Goal: Information Seeking & Learning: Learn about a topic

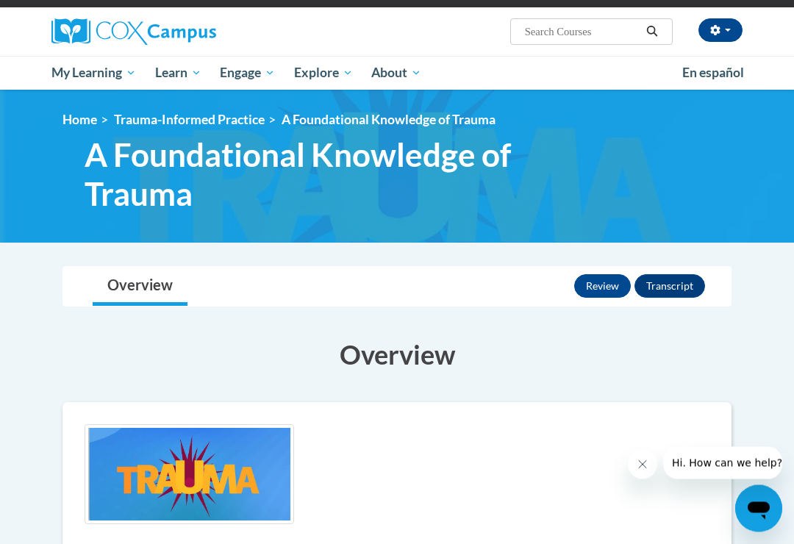
scroll to position [98, 0]
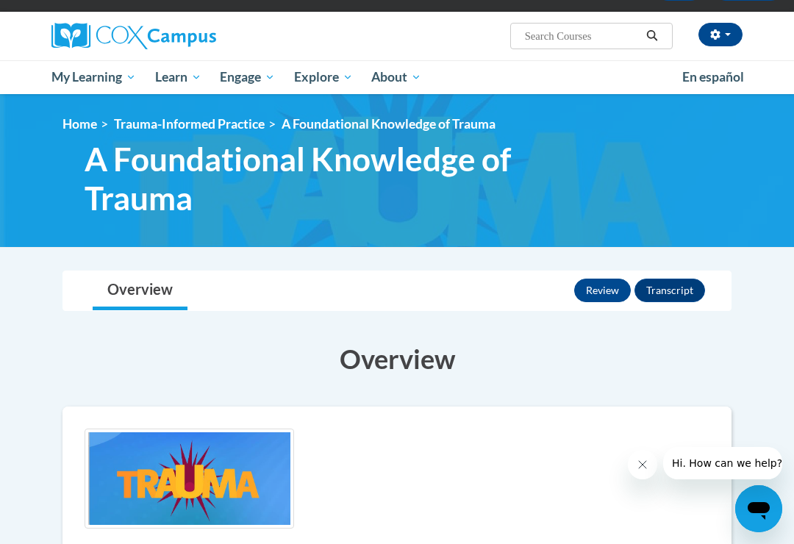
click at [0, 0] on span "My Course Progress" at bounding box center [0, 0] width 0 height 0
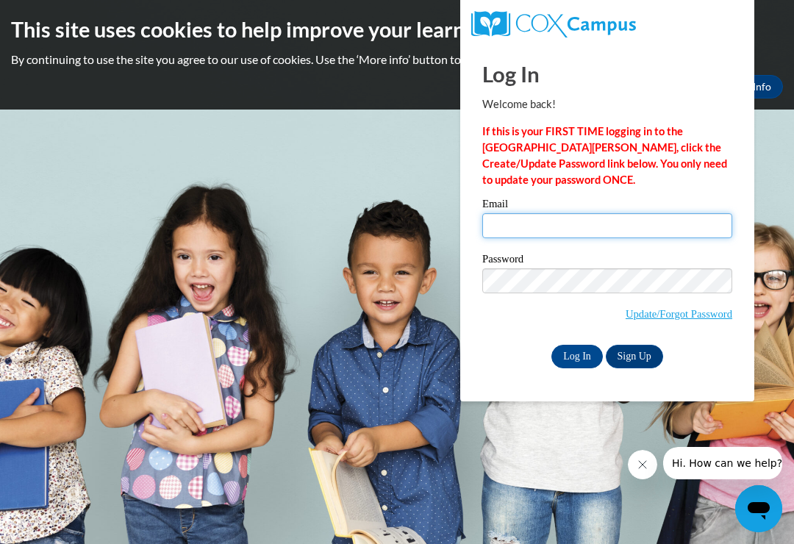
click at [682, 221] on input "Email" at bounding box center [607, 225] width 250 height 25
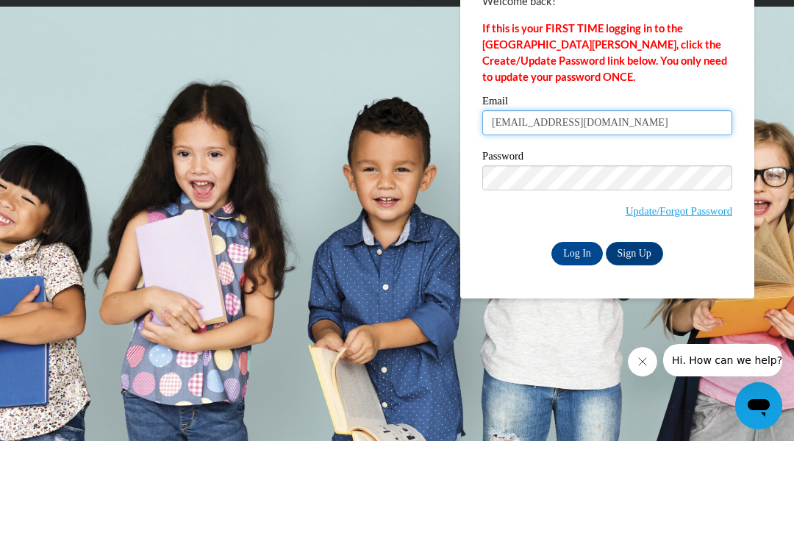
type input "DianaBurton.02@gmail.com"
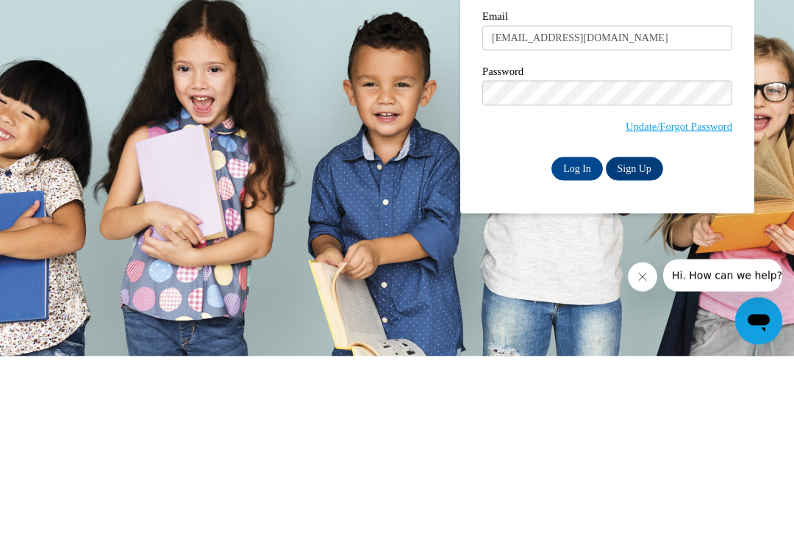
click at [645, 345] on link "Sign Up" at bounding box center [634, 357] width 57 height 24
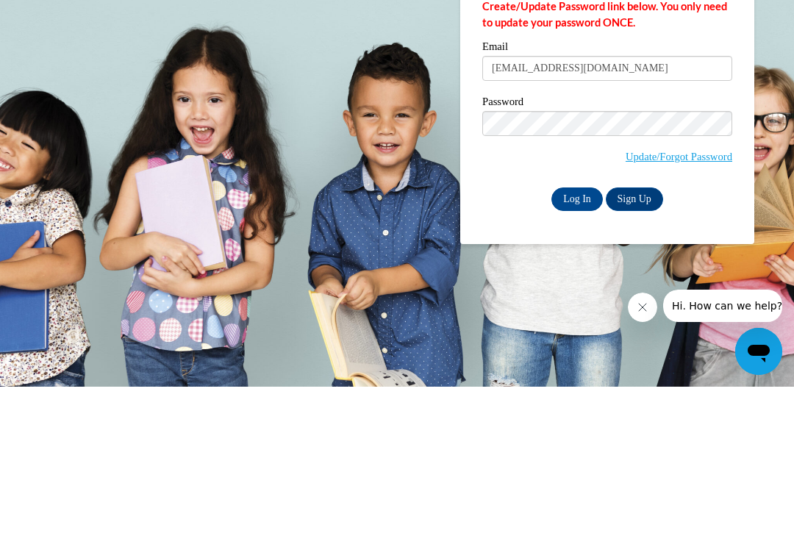
click at [583, 345] on input "Log In" at bounding box center [577, 357] width 51 height 24
click at [580, 351] on input "Log In" at bounding box center [577, 357] width 51 height 24
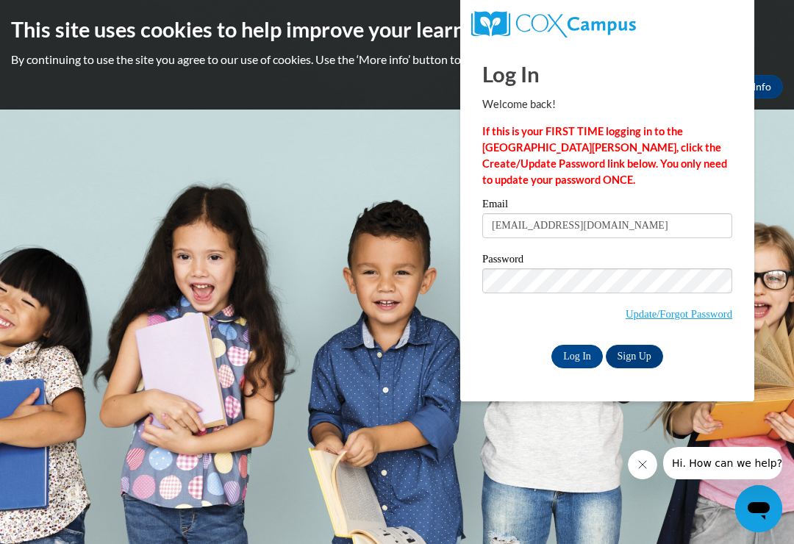
click at [584, 345] on input "Log In" at bounding box center [577, 357] width 51 height 24
click at [566, 345] on input "Log In" at bounding box center [577, 357] width 51 height 24
click at [567, 352] on input "Log In" at bounding box center [577, 357] width 51 height 24
click at [648, 457] on button "Close message from company" at bounding box center [642, 464] width 29 height 29
click at [650, 471] on button "Close message from company" at bounding box center [642, 464] width 29 height 29
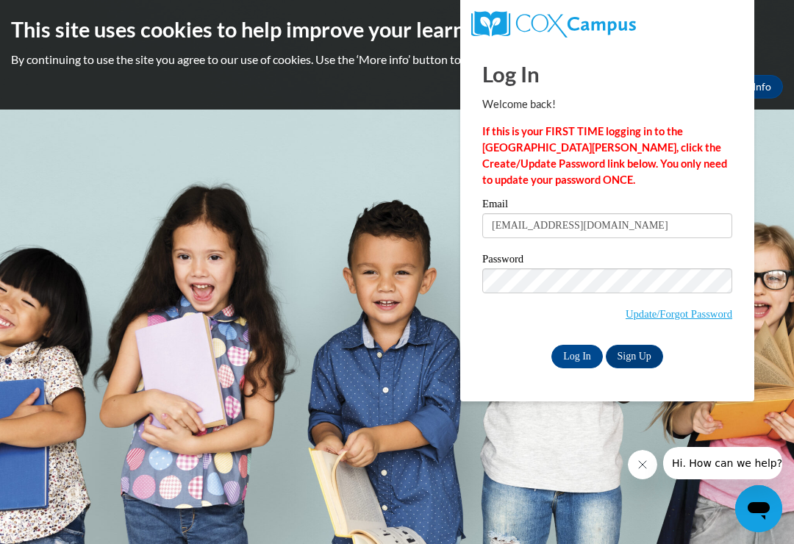
click at [580, 351] on input "Log In" at bounding box center [577, 357] width 51 height 24
click at [739, 457] on span "Hi. How can we help?" at bounding box center [727, 463] width 110 height 12
click at [769, 508] on icon "Open messaging window" at bounding box center [759, 511] width 22 height 18
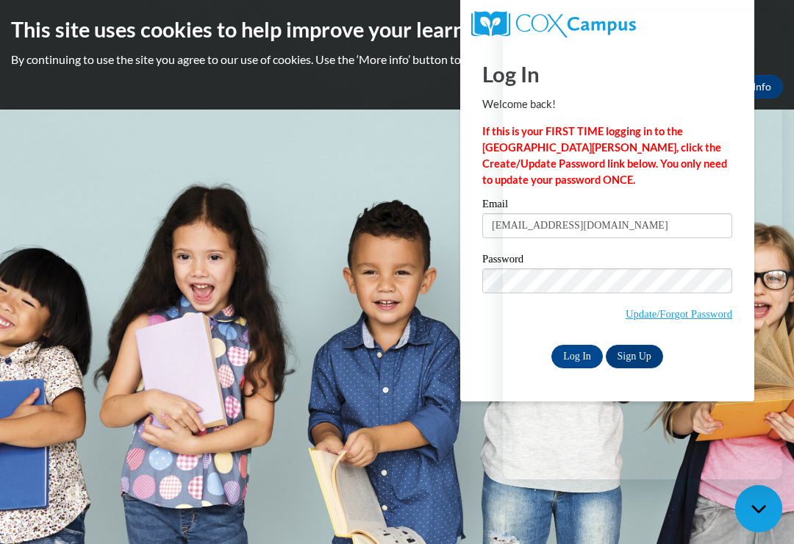
click at [766, 459] on body "This site uses cookies to help improve your learning experience. By continuing …" at bounding box center [397, 272] width 794 height 544
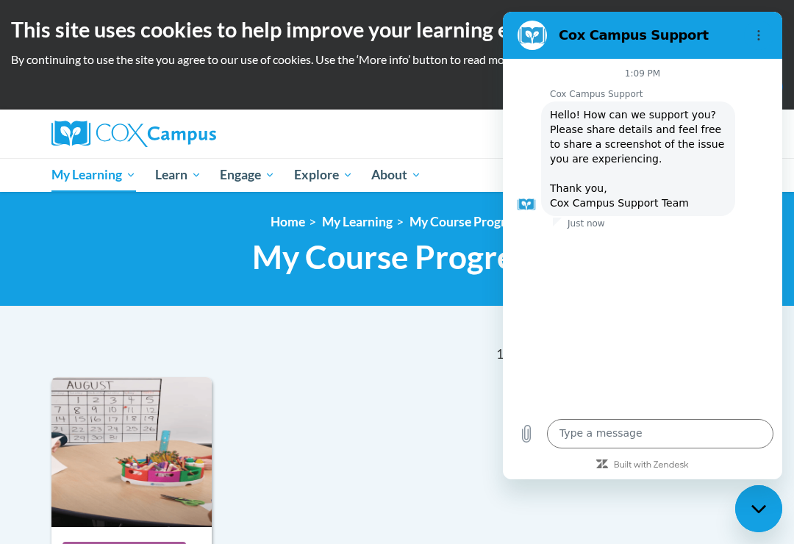
click at [758, 36] on circle "Options menu" at bounding box center [759, 36] width 2 height 2
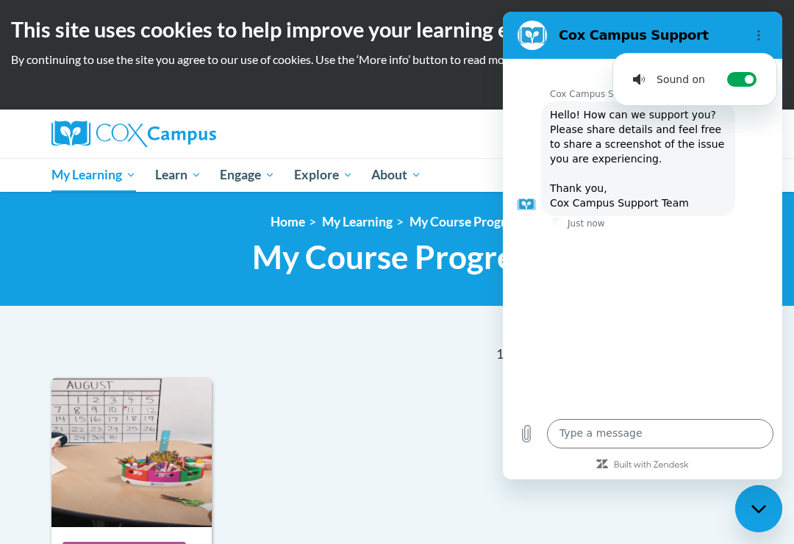
click at [655, 293] on div "1:09 PM Cox Campus Support Cox Campus Support says: Hello! How can we support y…" at bounding box center [642, 235] width 279 height 352
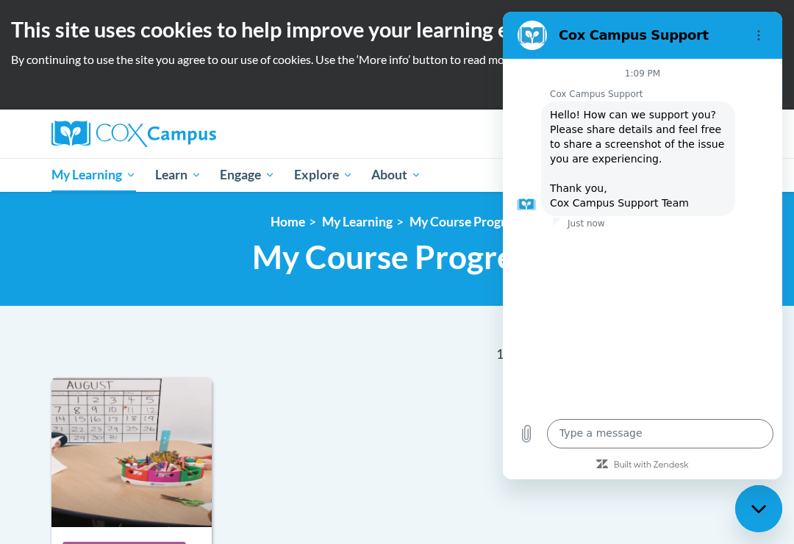
click at [541, 40] on figure at bounding box center [532, 35] width 29 height 29
click at [0, 0] on link "Certificates" at bounding box center [0, 0] width 0 height 0
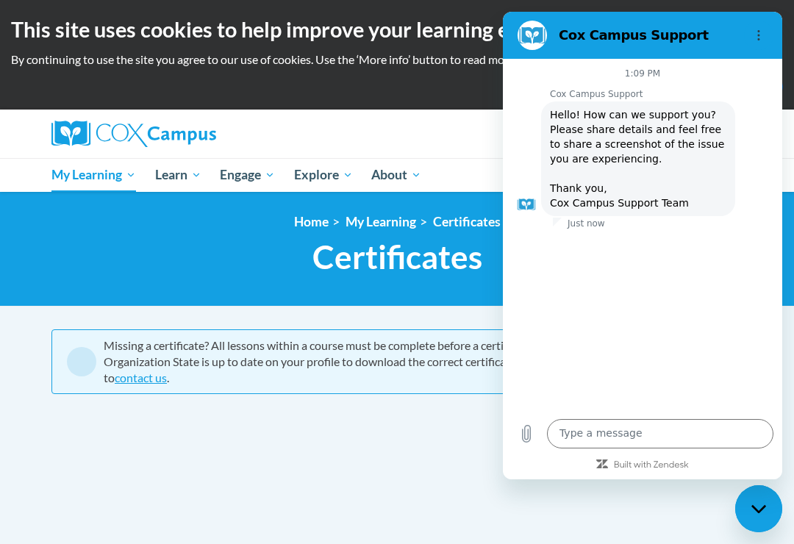
click at [430, 407] on xhtml "Missing a certificate? All lessons within a course must be complete before a ce…" at bounding box center [396, 380] width 691 height 103
click at [438, 482] on div "Missing a certificate? All lessons within a course must be complete before a ce…" at bounding box center [396, 449] width 713 height 240
click at [487, 505] on div "Missing a certificate? All lessons within a course must be complete before a ce…" at bounding box center [396, 449] width 713 height 240
click at [546, 221] on div "Just now" at bounding box center [649, 224] width 268 height 12
click at [545, 221] on div "Just now" at bounding box center [649, 224] width 268 height 12
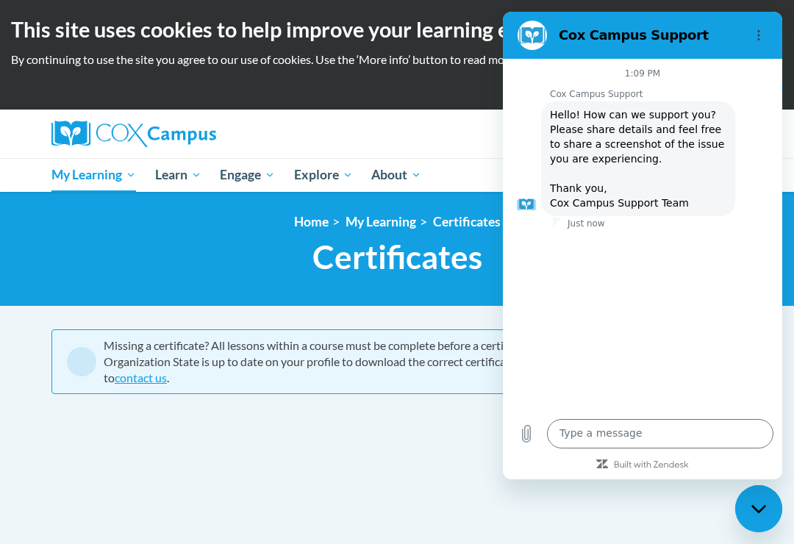
click at [597, 229] on div at bounding box center [642, 230] width 279 height 3
click at [703, 449] on textarea at bounding box center [660, 433] width 227 height 29
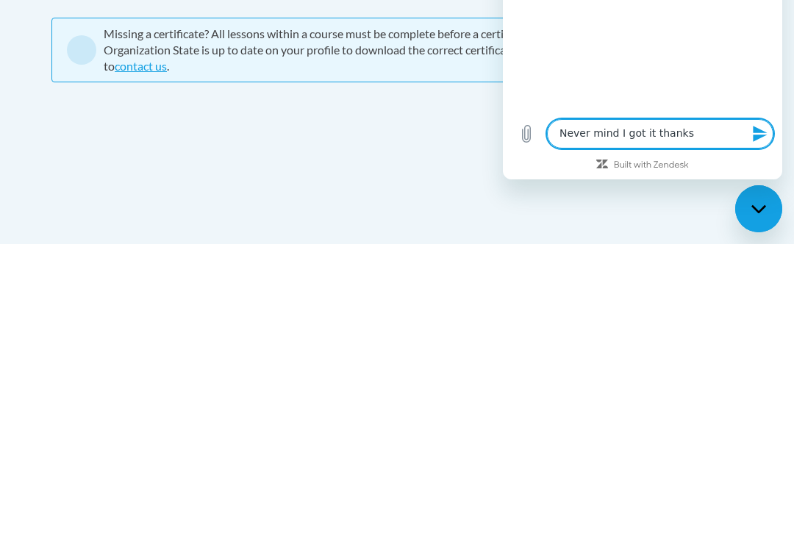
type textarea "Never mind I got it thanks"
click at [758, 142] on icon "Send message" at bounding box center [760, 134] width 14 height 16
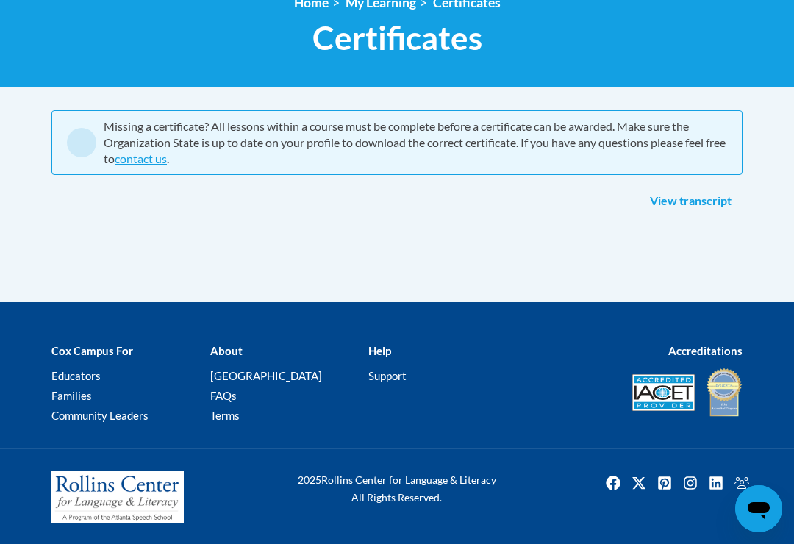
click at [694, 205] on link "View transcript" at bounding box center [691, 202] width 104 height 24
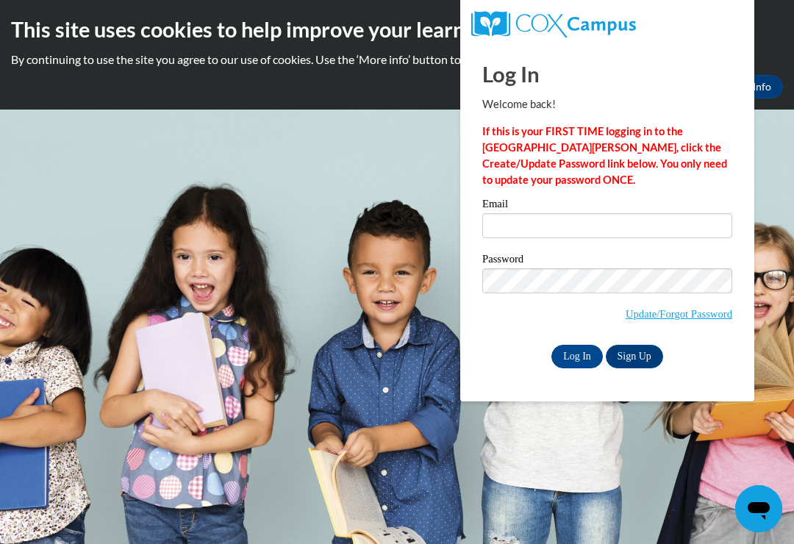
click at [687, 211] on label "Email" at bounding box center [607, 206] width 250 height 15
click at [687, 213] on input "Email" at bounding box center [607, 225] width 250 height 25
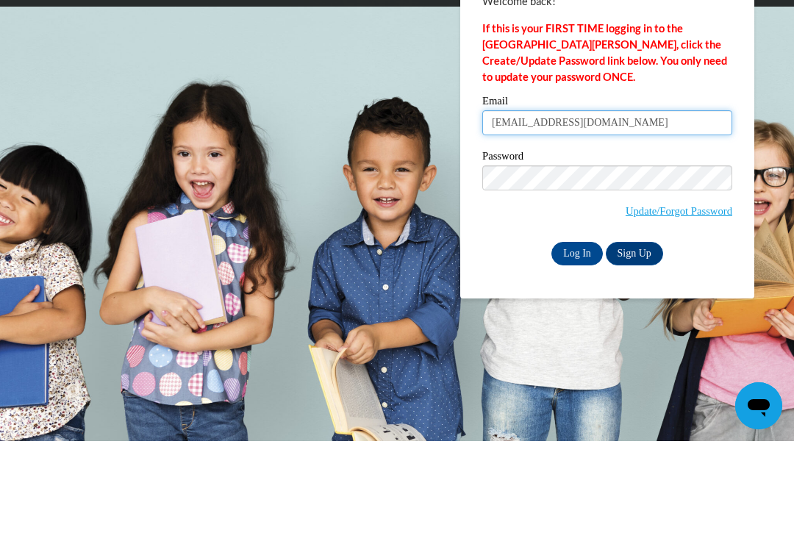
type input "[EMAIL_ADDRESS][DOMAIN_NAME]"
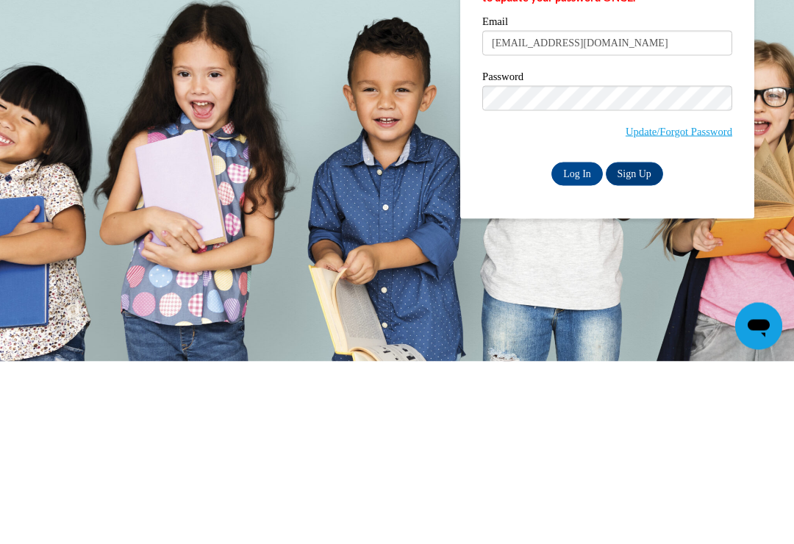
click at [575, 345] on input "Log In" at bounding box center [577, 357] width 51 height 24
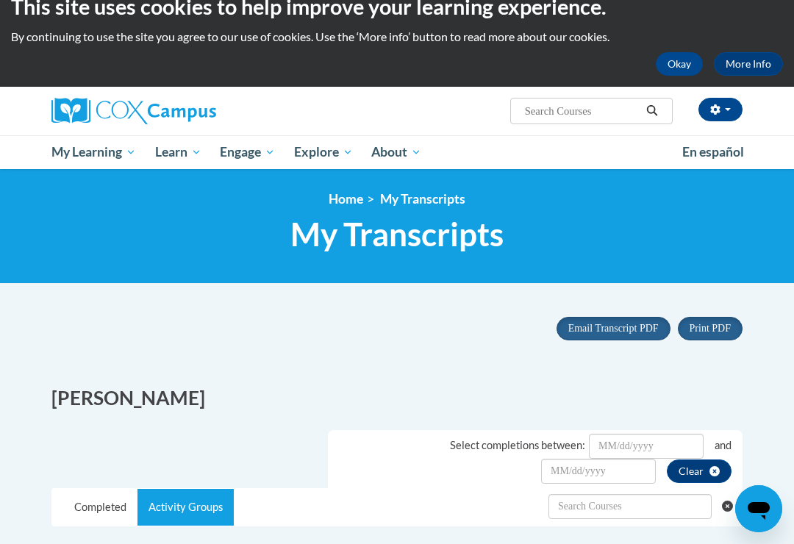
scroll to position [24, 0]
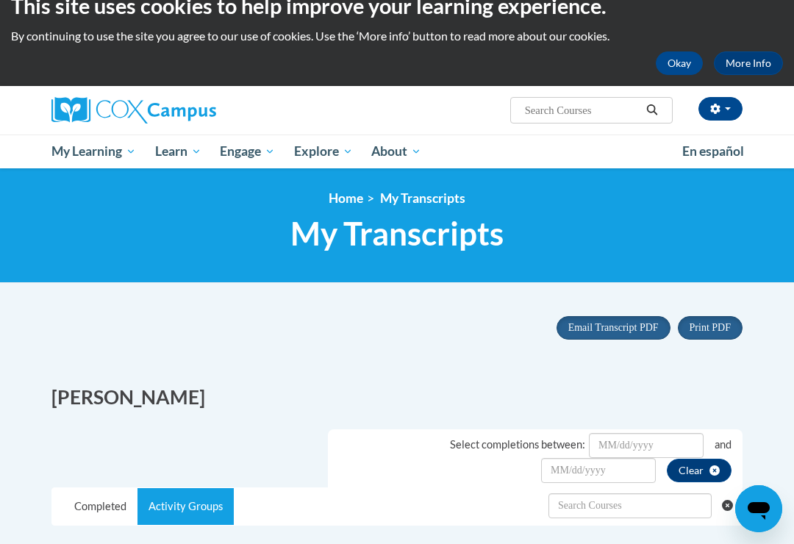
click at [0, 0] on span "My Course Progress" at bounding box center [0, 0] width 0 height 0
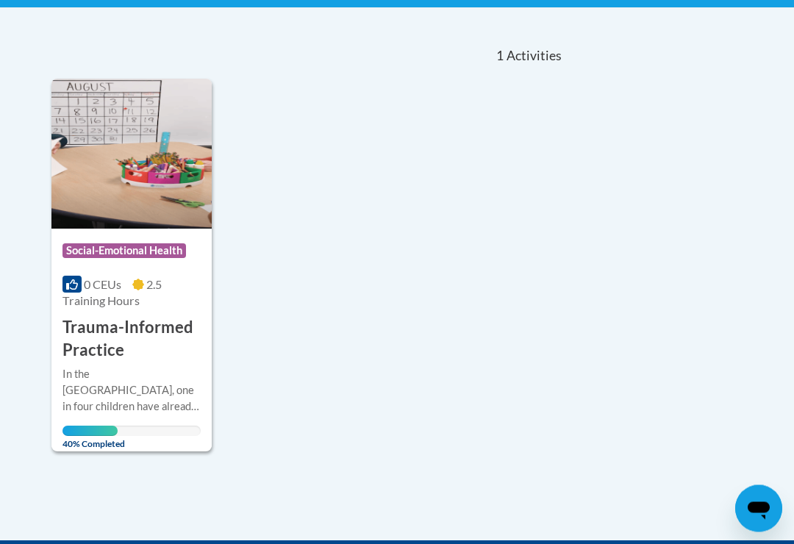
scroll to position [314, 0]
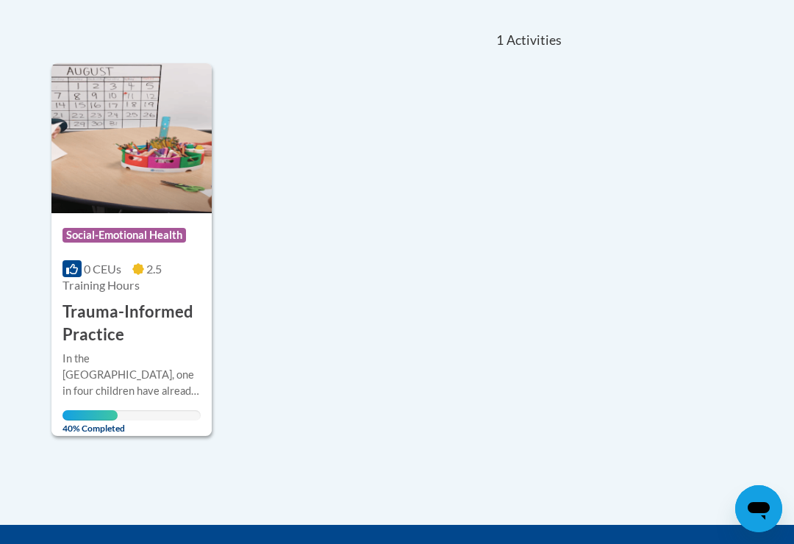
click at [161, 232] on span "Social-Emotional Health" at bounding box center [125, 235] width 124 height 15
click at [146, 351] on div "In the United States, one in four children have already experienced a traumatic…" at bounding box center [132, 375] width 138 height 49
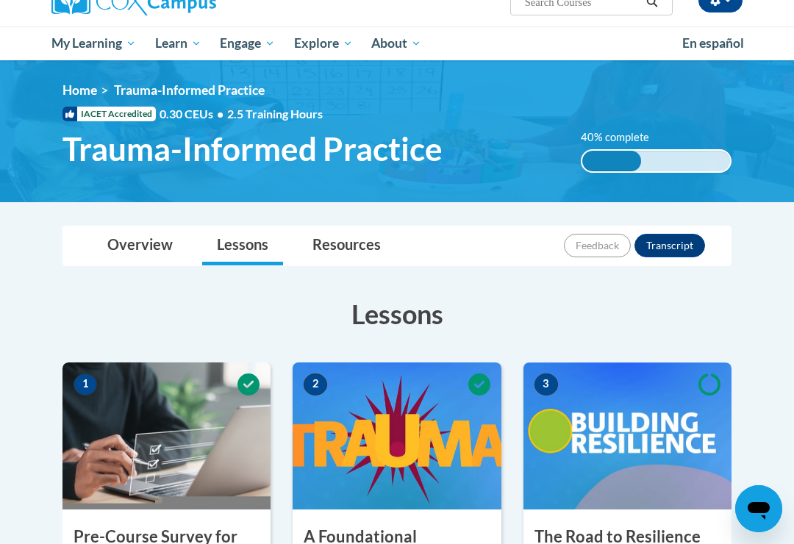
scroll to position [132, 0]
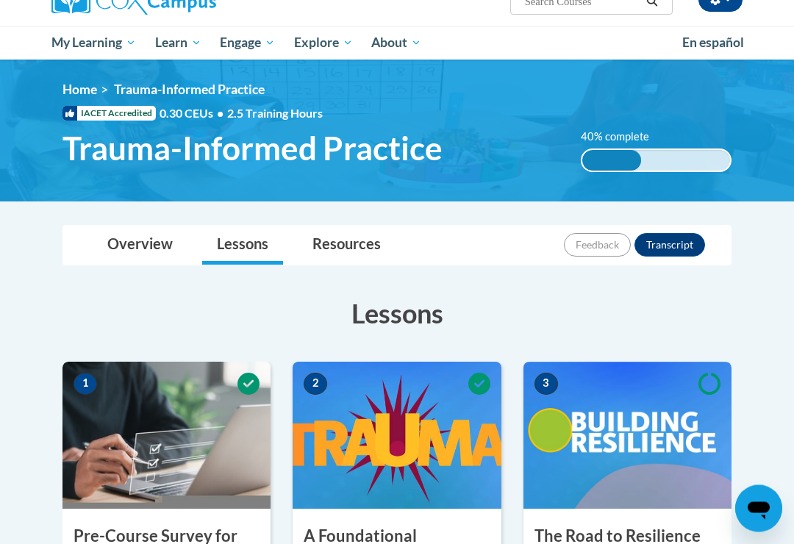
click at [241, 247] on link "Lessons" at bounding box center [242, 246] width 81 height 39
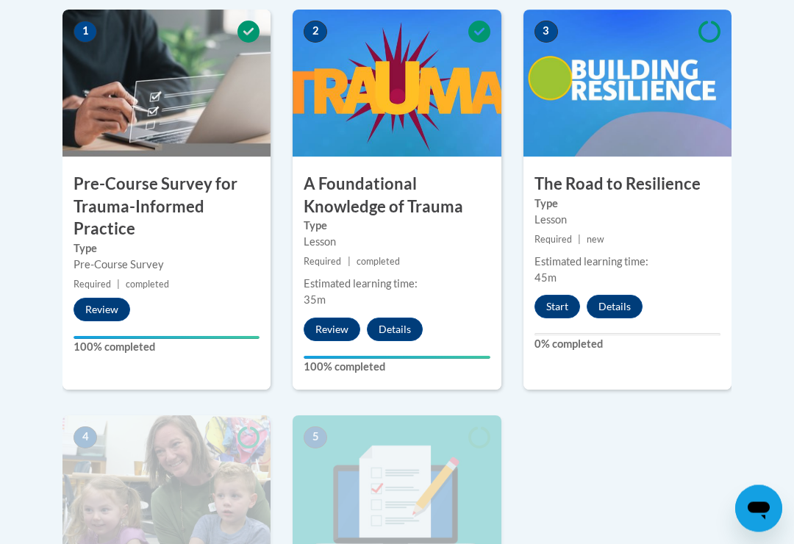
scroll to position [485, 0]
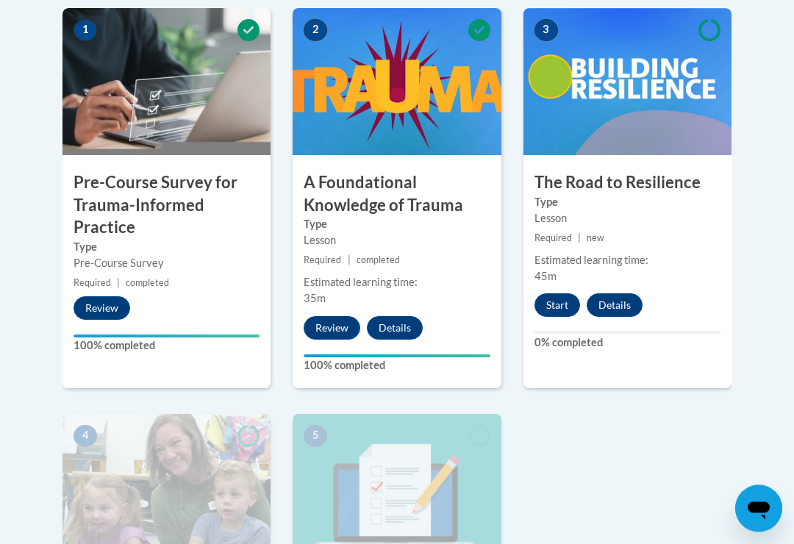
click at [665, 238] on small "Required | new" at bounding box center [628, 239] width 208 height 16
click at [670, 90] on img at bounding box center [628, 82] width 208 height 147
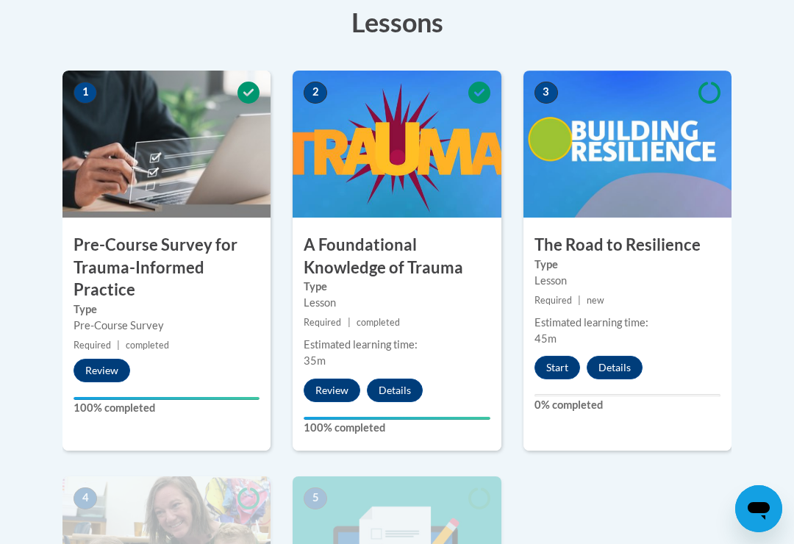
scroll to position [421, 0]
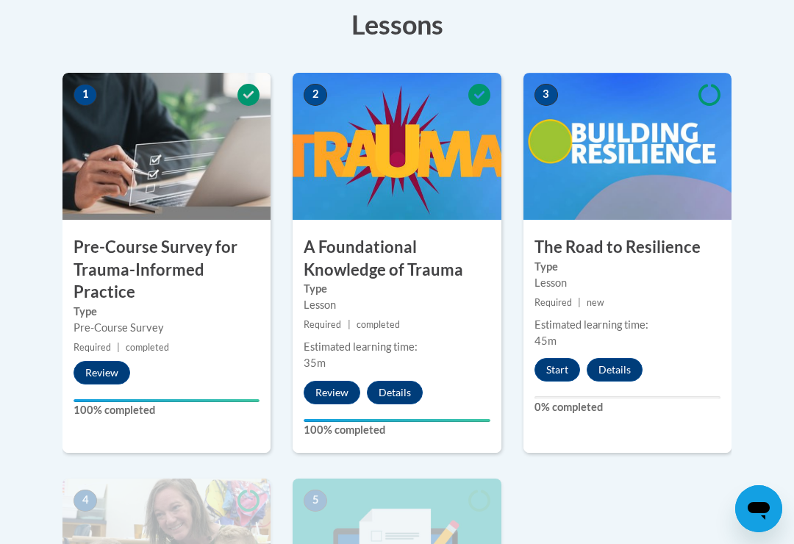
click at [553, 359] on button "Start" at bounding box center [558, 370] width 46 height 24
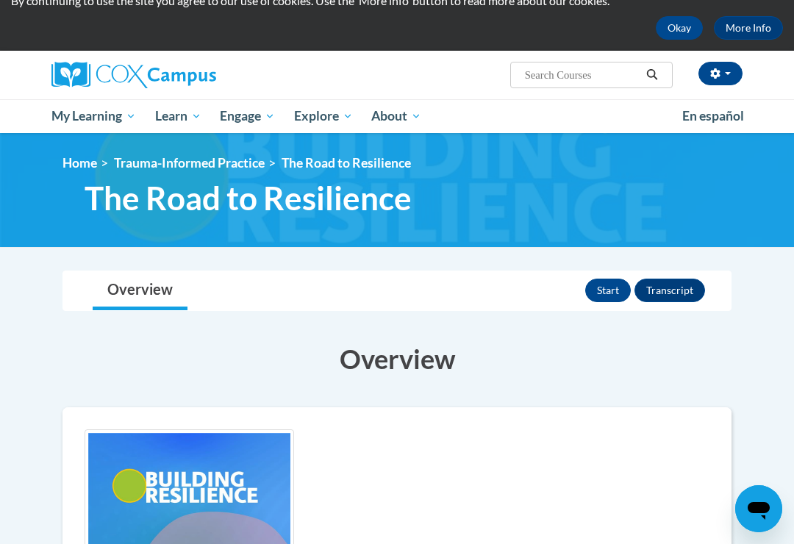
scroll to position [57, 0]
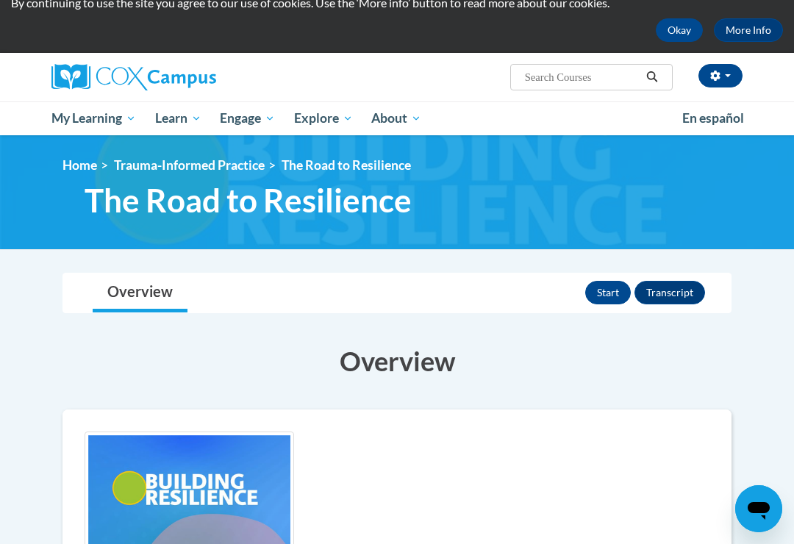
click at [613, 288] on button "Start" at bounding box center [608, 293] width 46 height 24
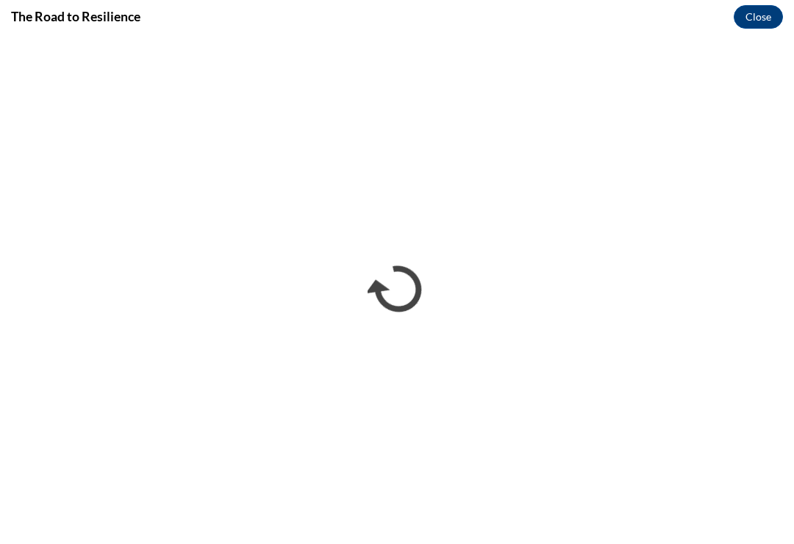
scroll to position [0, 0]
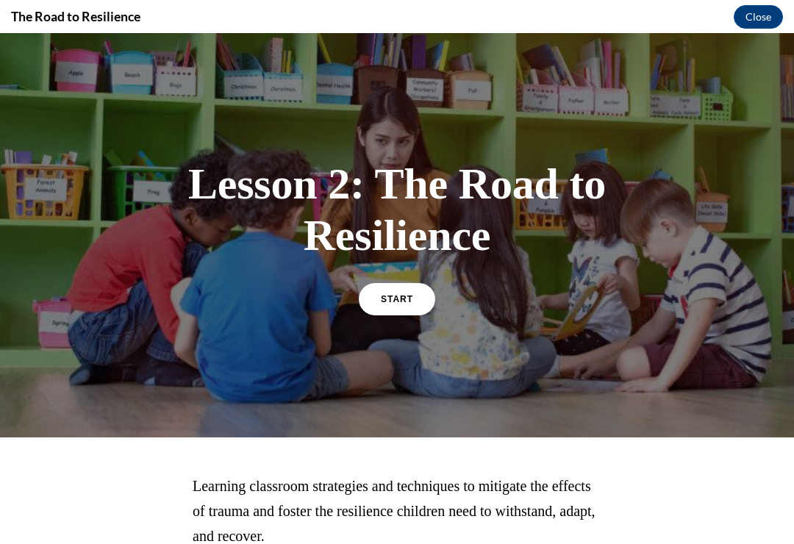
click at [410, 287] on link "START" at bounding box center [397, 299] width 76 height 32
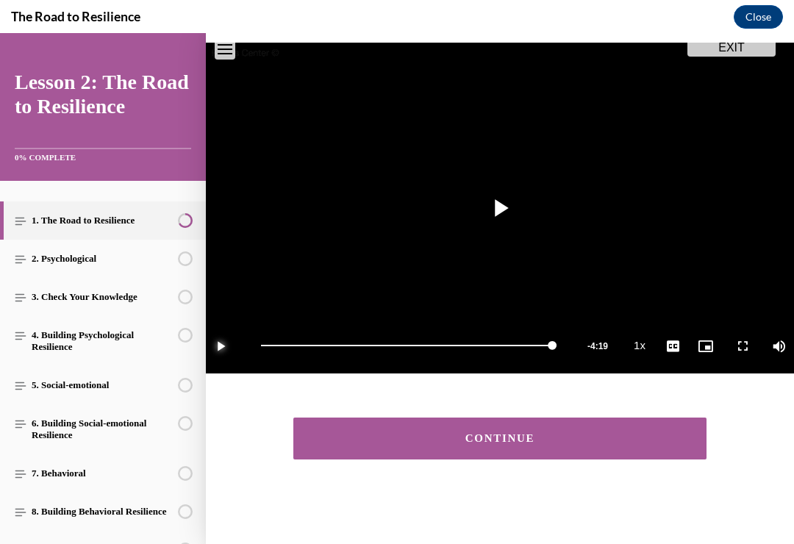
scroll to position [152, 0]
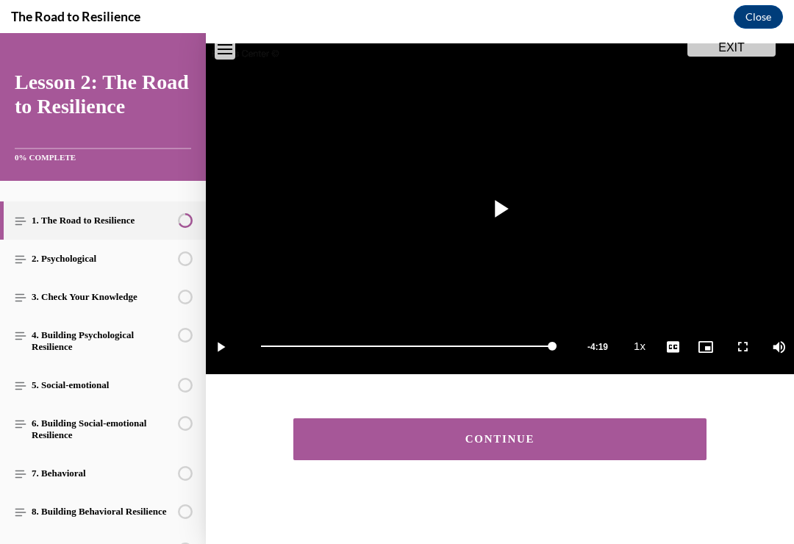
click at [496, 455] on button "CONTINUE" at bounding box center [499, 439] width 413 height 42
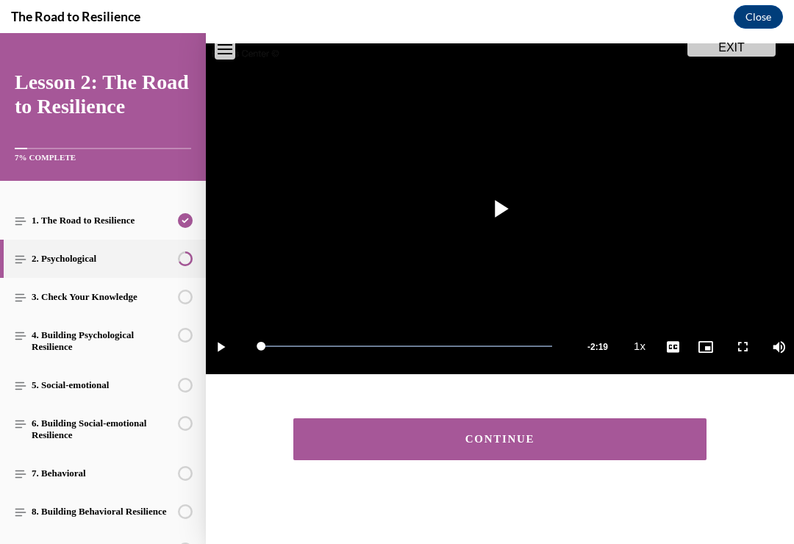
click at [572, 435] on div "CONTINUE" at bounding box center [500, 439] width 368 height 11
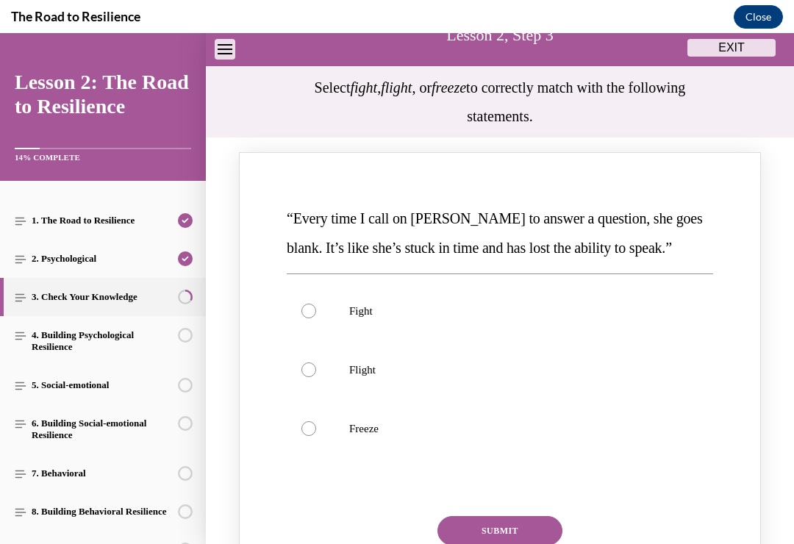
scroll to position [113, 0]
click at [313, 425] on div "Knowledge check: Multiple choice" at bounding box center [309, 429] width 15 height 15
click at [313, 425] on input "Freeze" at bounding box center [309, 429] width 15 height 15
radio input "true"
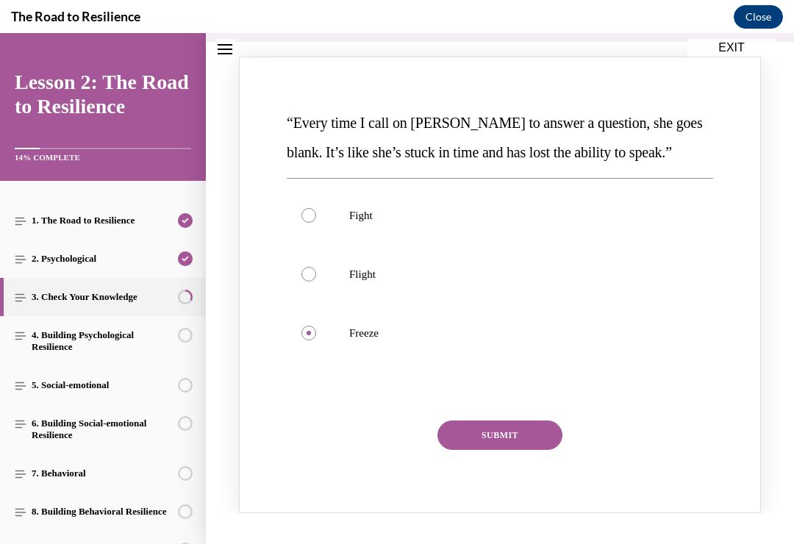
scroll to position [208, 0]
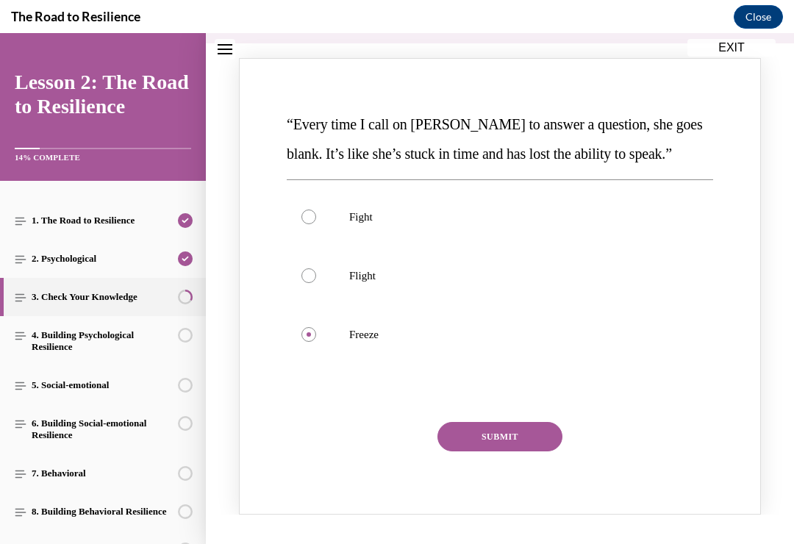
click at [519, 438] on button "SUBMIT" at bounding box center [500, 436] width 125 height 29
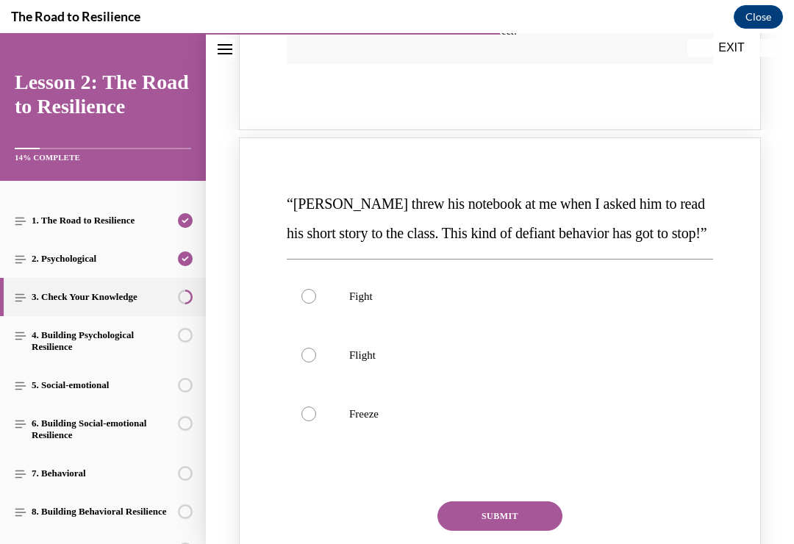
scroll to position [759, 0]
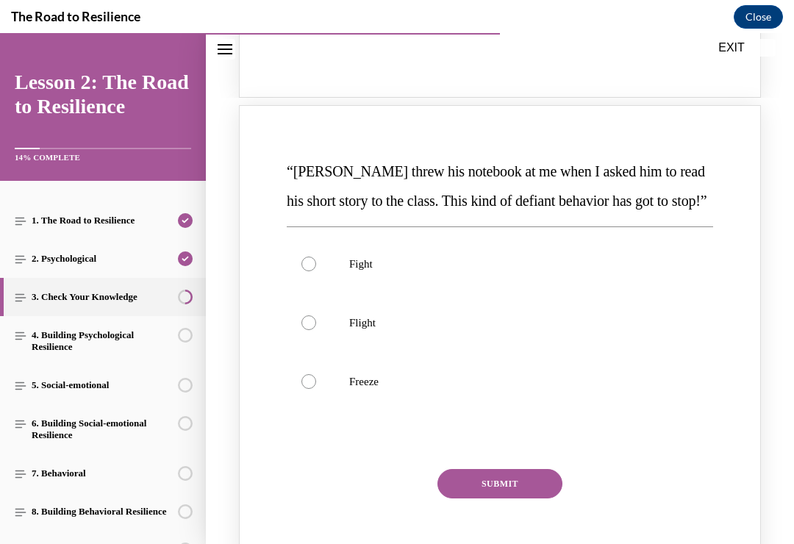
click at [317, 264] on label "Fight" at bounding box center [500, 264] width 427 height 59
click at [316, 264] on input "Fight" at bounding box center [309, 264] width 15 height 15
radio input "true"
click at [534, 493] on button "SUBMIT" at bounding box center [500, 483] width 125 height 29
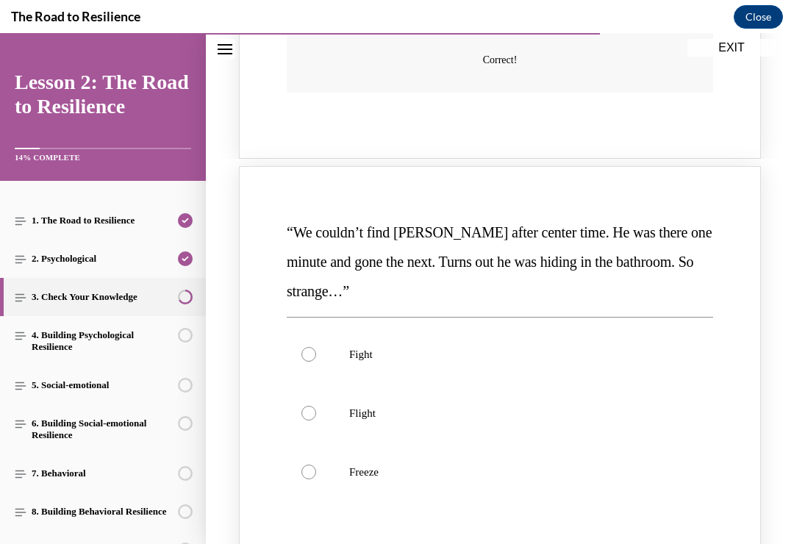
scroll to position [1301, 0]
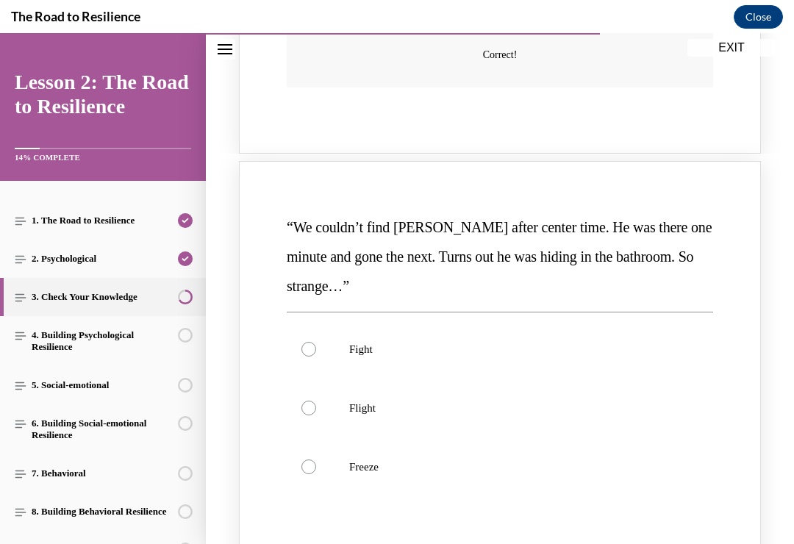
click at [322, 395] on label "Flight" at bounding box center [500, 408] width 427 height 59
click at [316, 401] on input "Flight" at bounding box center [309, 408] width 15 height 15
radio input "true"
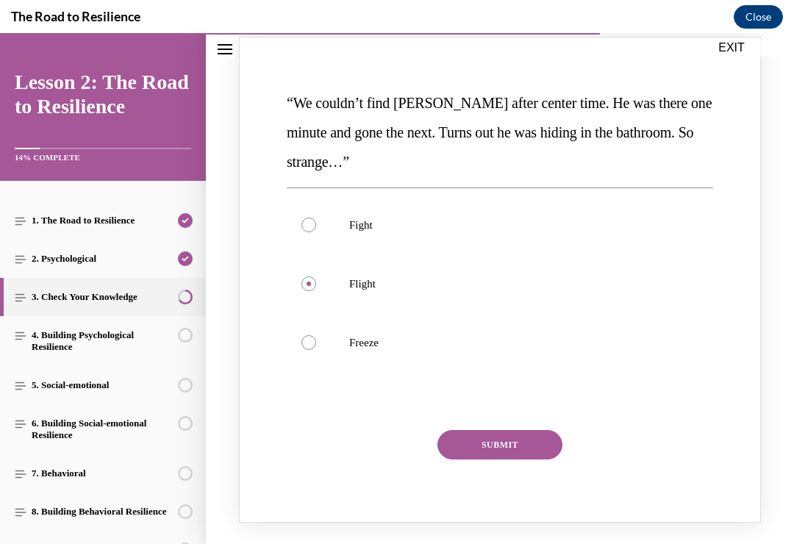
scroll to position [1465, 0]
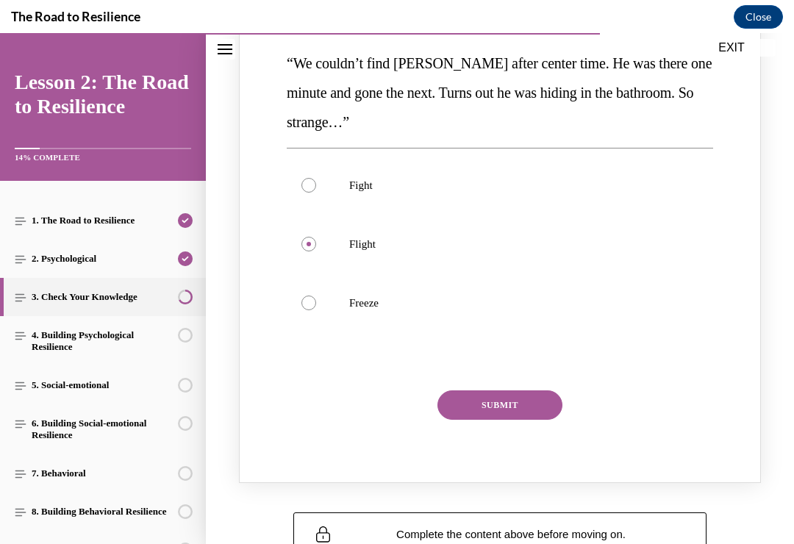
click at [532, 392] on button "SUBMIT" at bounding box center [500, 405] width 125 height 29
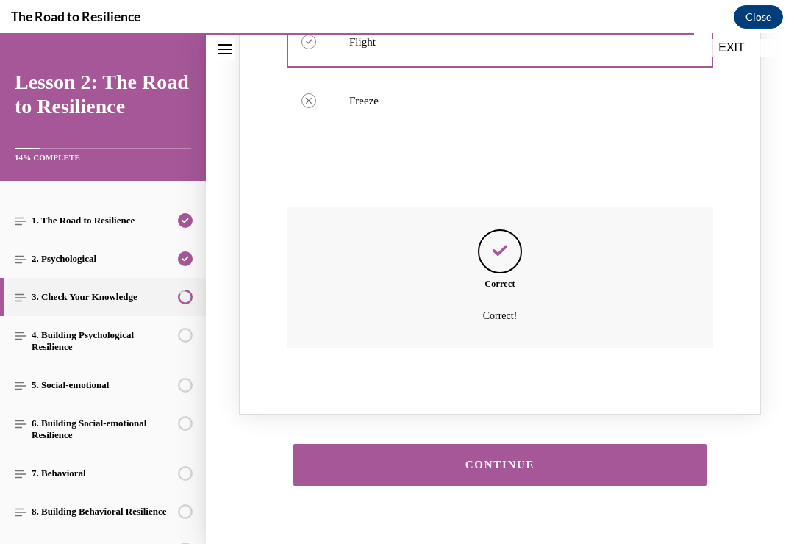
scroll to position [1667, 0]
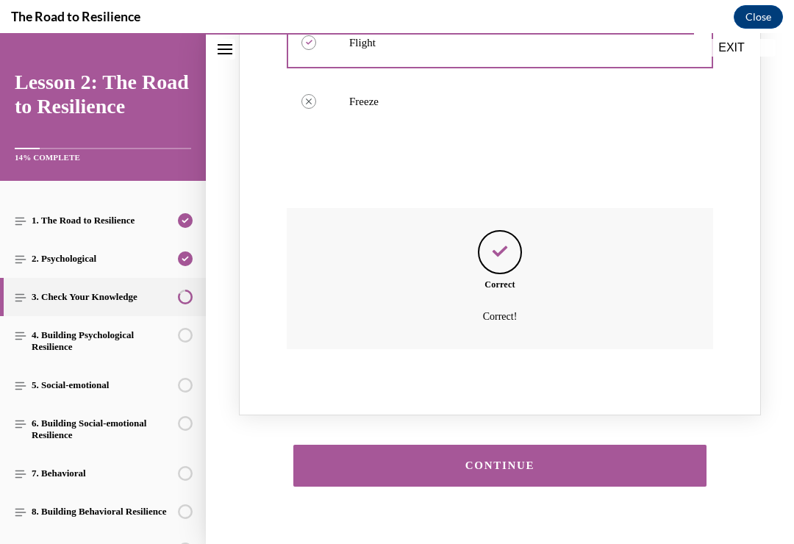
click at [570, 460] on div "CONTINUE" at bounding box center [500, 465] width 368 height 11
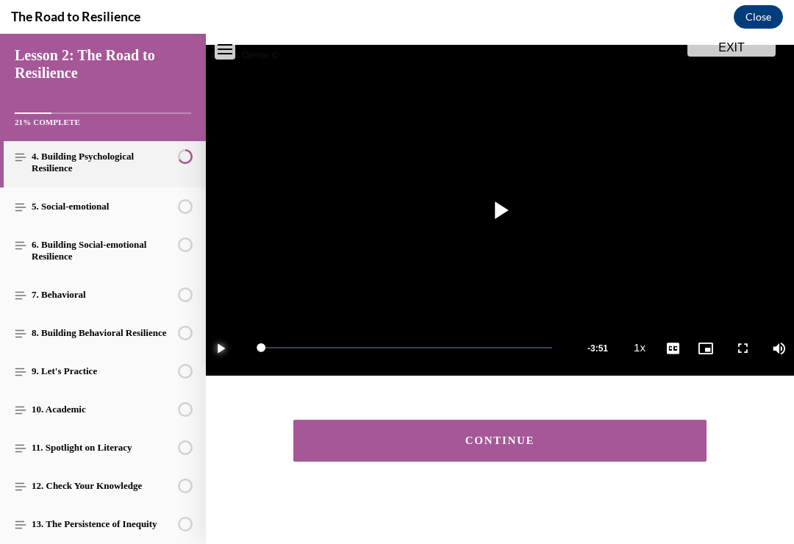
scroll to position [147, 0]
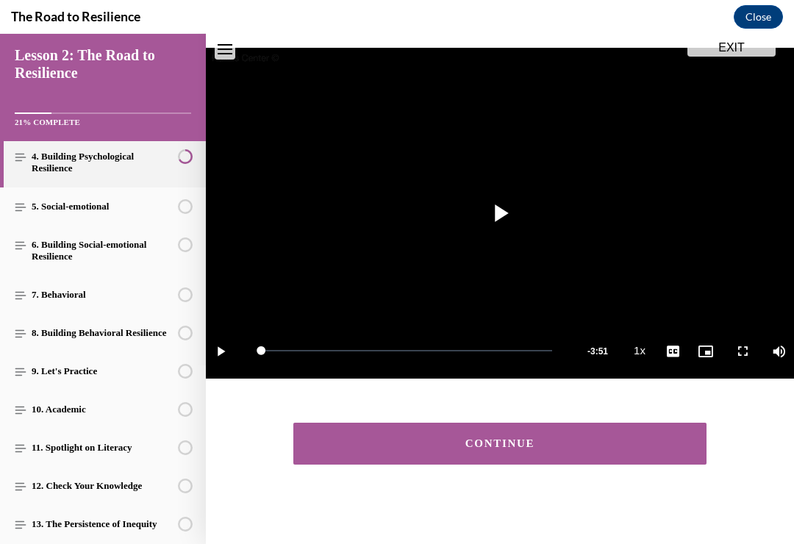
click at [443, 456] on button "CONTINUE" at bounding box center [499, 444] width 413 height 42
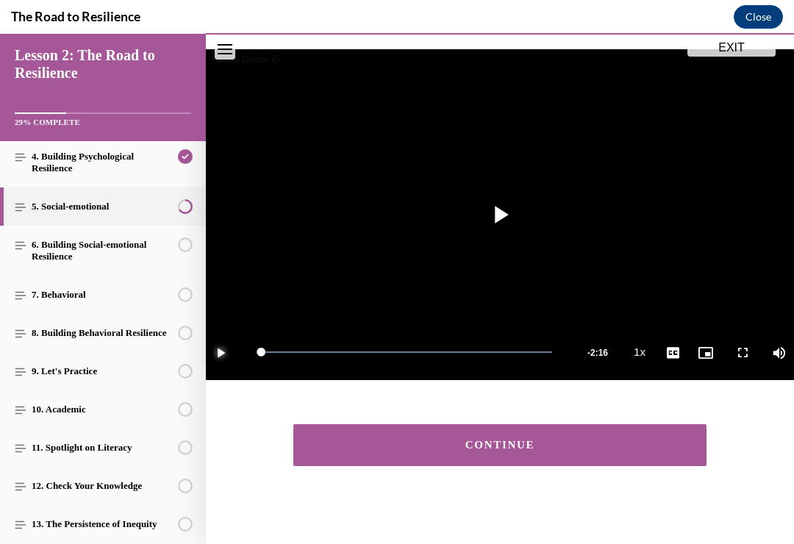
scroll to position [145, 0]
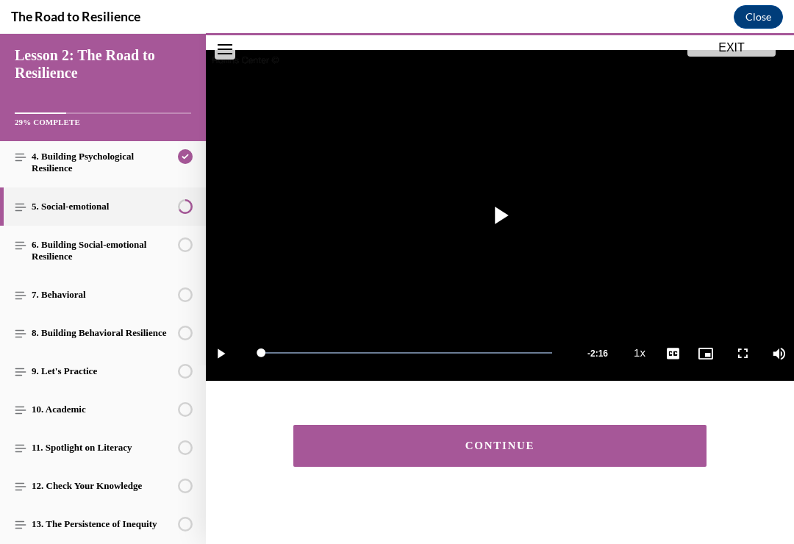
click at [448, 441] on div "CONTINUE" at bounding box center [500, 446] width 368 height 11
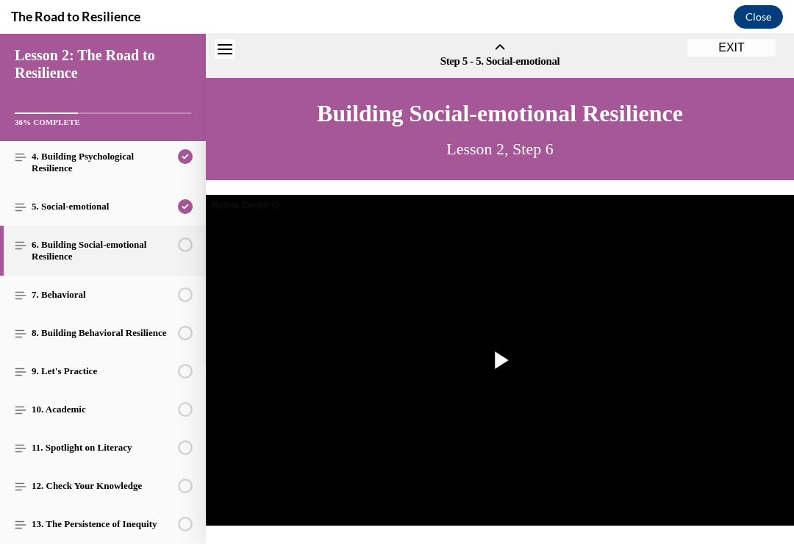
scroll to position [46, 0]
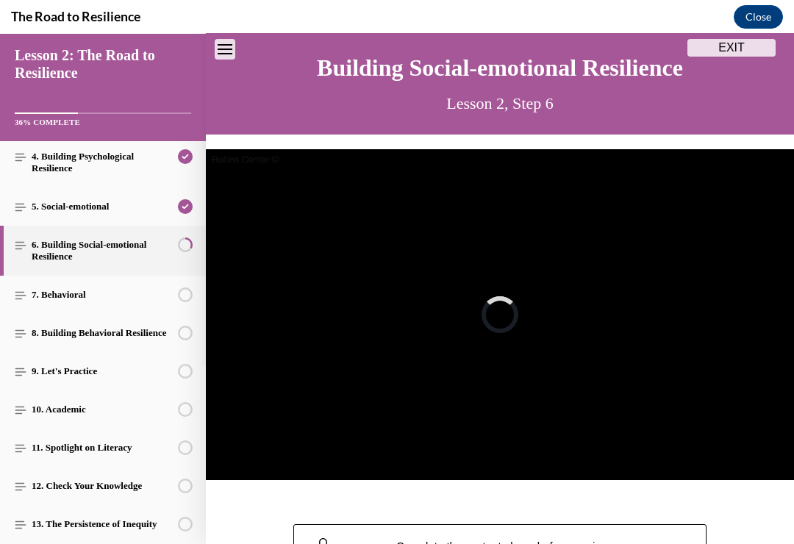
click at [88, 248] on link "6. Building Social-emotional Resilience" at bounding box center [103, 251] width 206 height 50
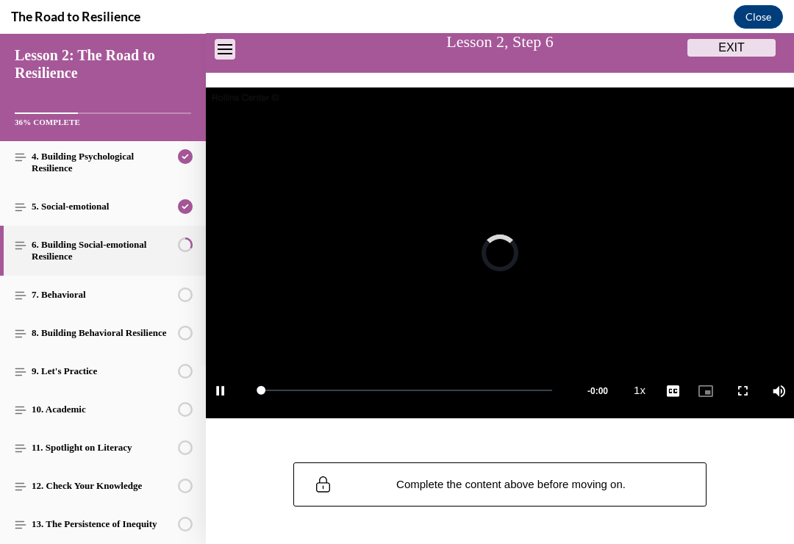
scroll to position [105, 0]
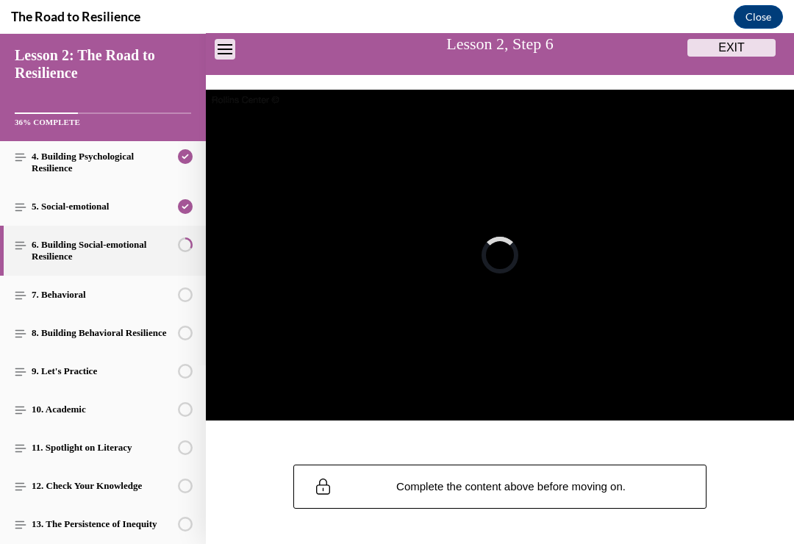
click at [735, 38] on div "Lesson 2, Step 6" at bounding box center [500, 45] width 522 height 32
click at [741, 43] on button "EXIT" at bounding box center [732, 48] width 88 height 18
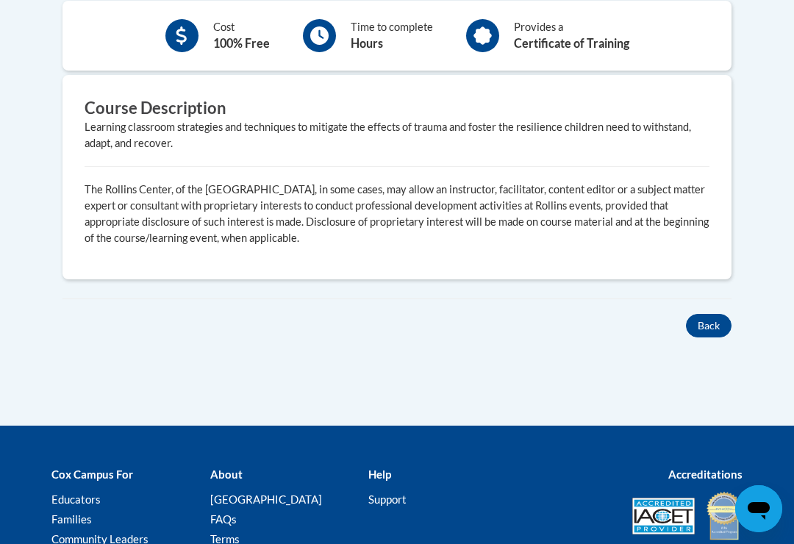
scroll to position [512, 0]
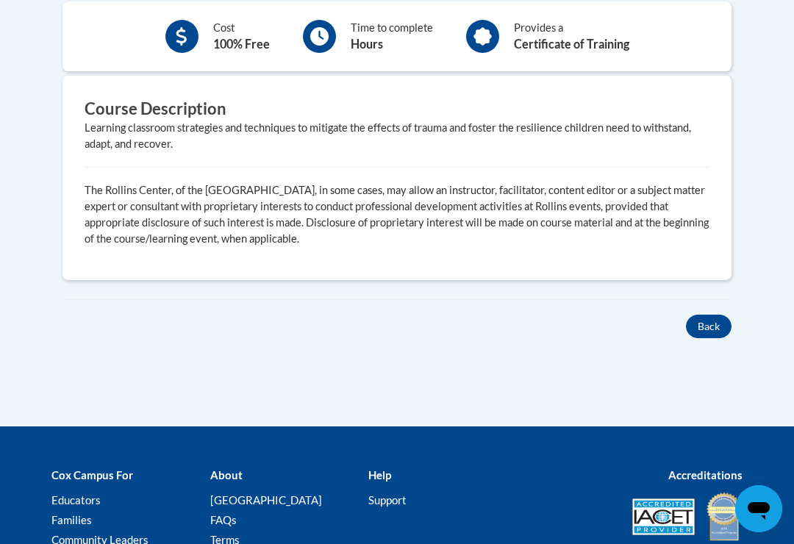
click at [718, 315] on button "Back" at bounding box center [709, 327] width 46 height 24
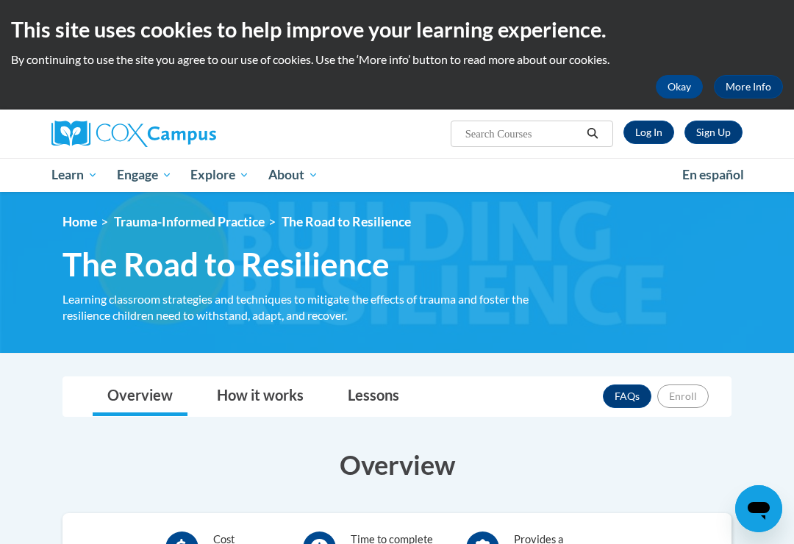
click at [652, 129] on link "Log In" at bounding box center [649, 133] width 51 height 24
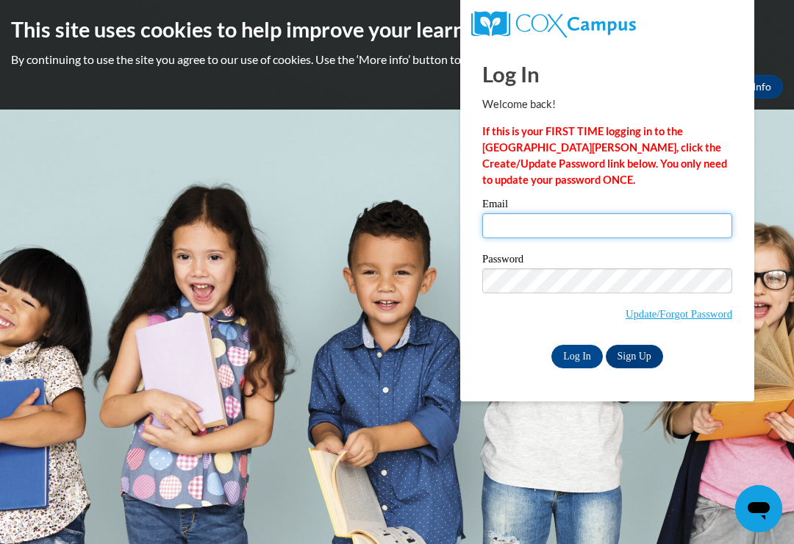
click at [640, 224] on input "Email" at bounding box center [607, 225] width 250 height 25
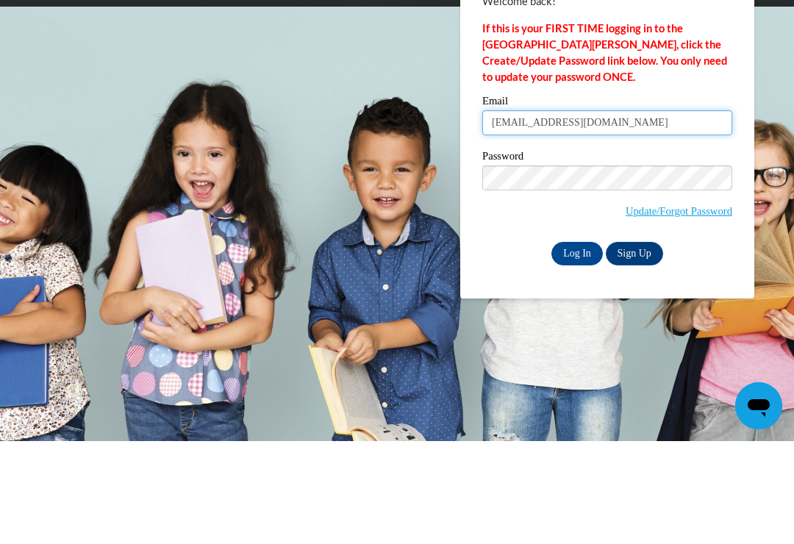
type input "[EMAIL_ADDRESS][DOMAIN_NAME]"
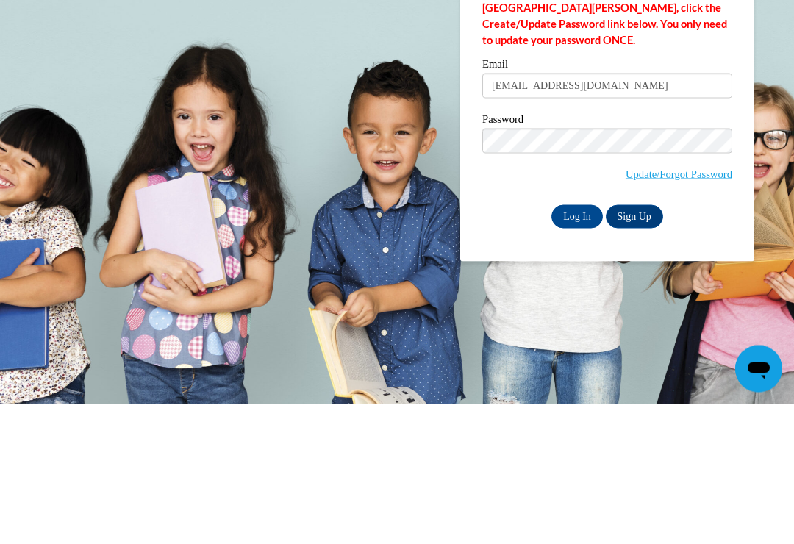
click at [574, 345] on input "Log In" at bounding box center [577, 357] width 51 height 24
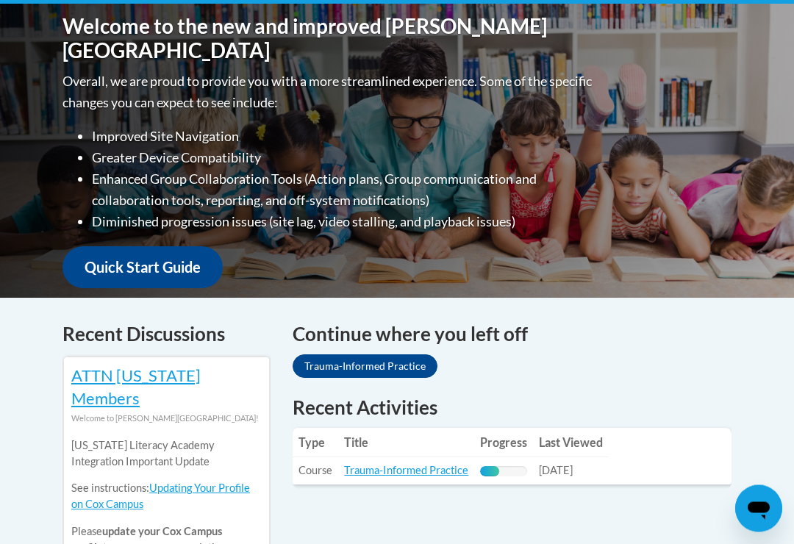
scroll to position [349, 0]
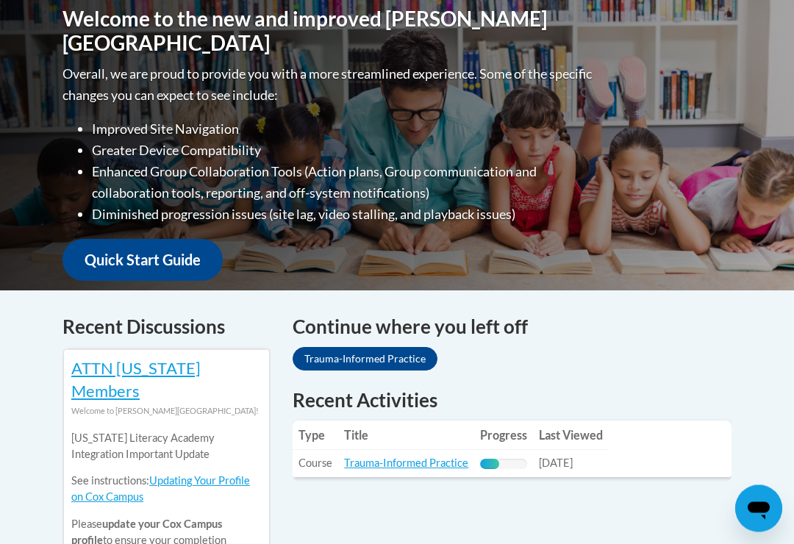
click at [441, 313] on h4 "Continue where you left off" at bounding box center [512, 327] width 439 height 29
click at [399, 347] on link "Trauma-Informed Practice" at bounding box center [365, 359] width 145 height 24
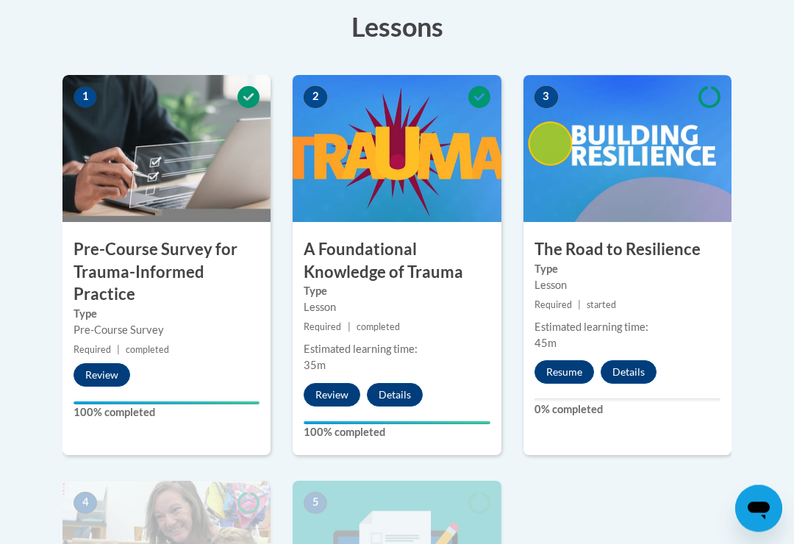
scroll to position [421, 0]
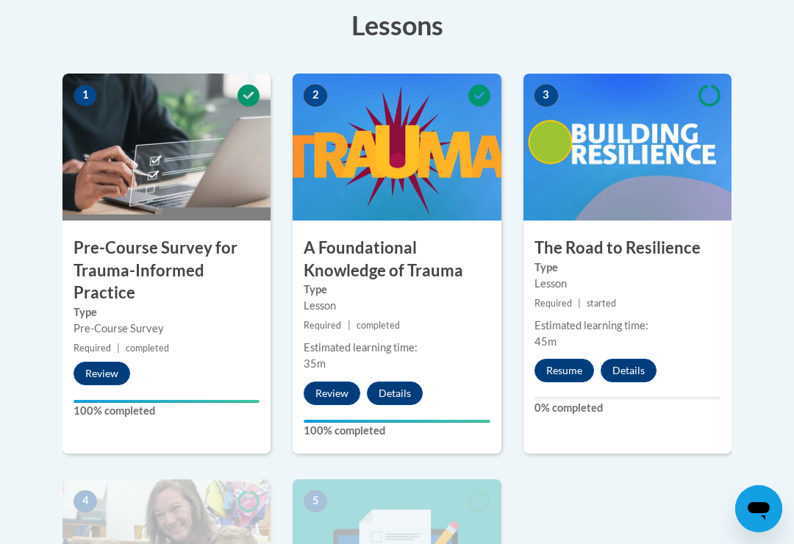
click at [564, 369] on button "Resume" at bounding box center [565, 371] width 60 height 24
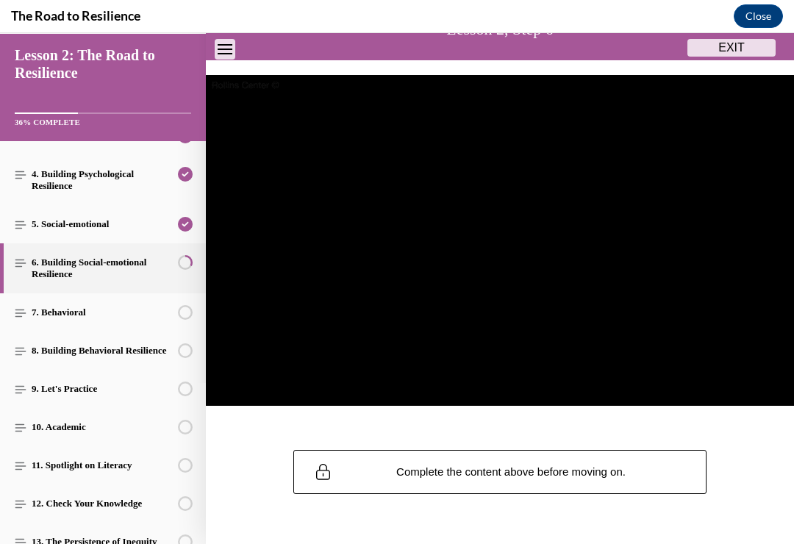
scroll to position [143, 0]
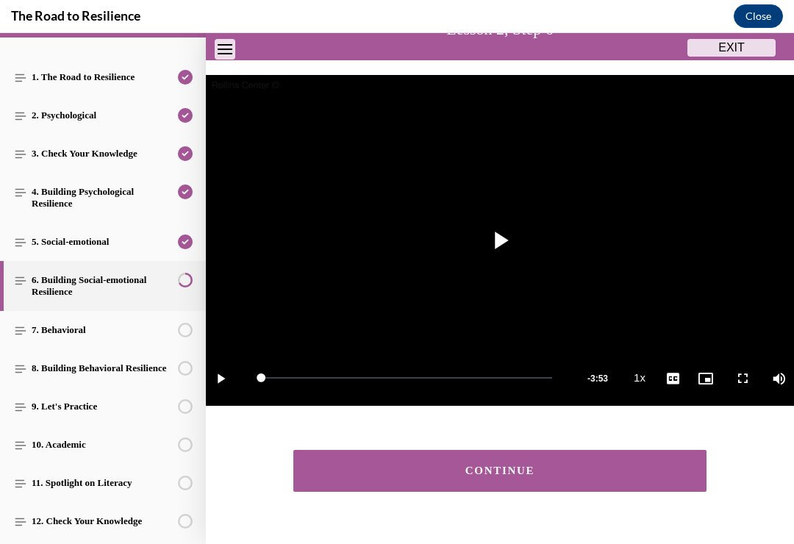
click at [538, 463] on button "CONTINUE" at bounding box center [499, 471] width 413 height 42
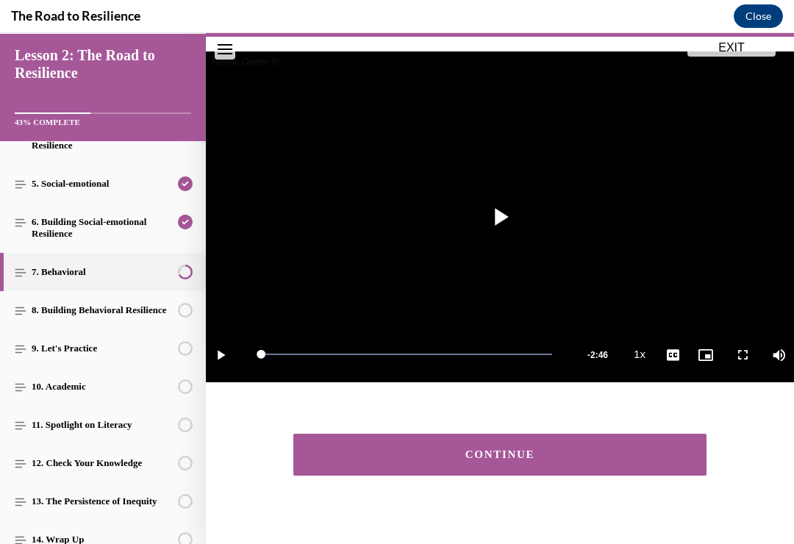
click at [552, 447] on button "CONTINUE" at bounding box center [499, 455] width 413 height 42
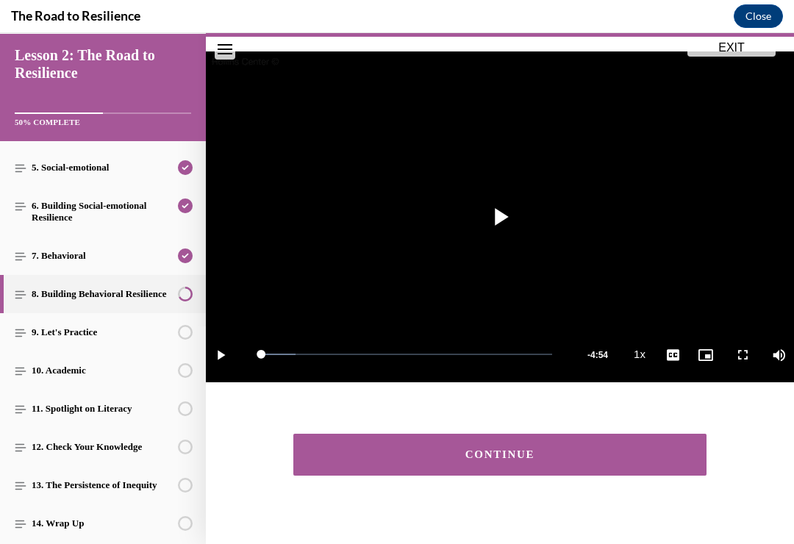
click at [544, 449] on div "CONTINUE" at bounding box center [500, 454] width 368 height 11
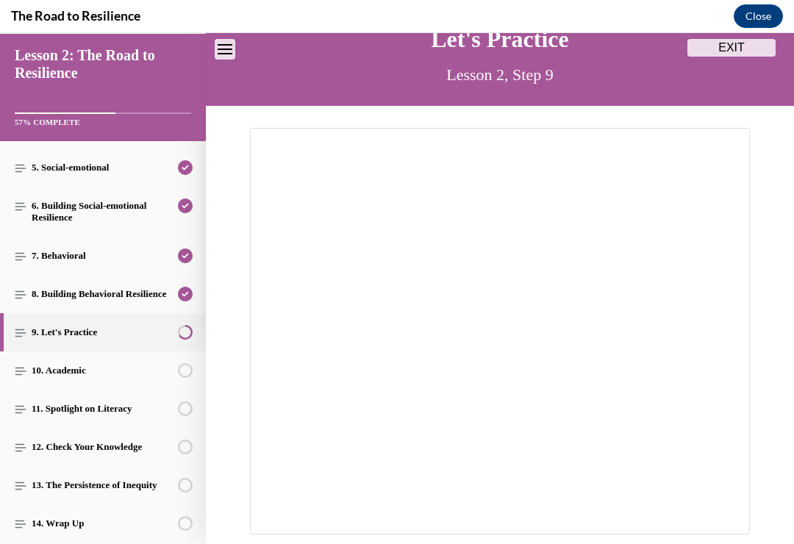
scroll to position [76, 0]
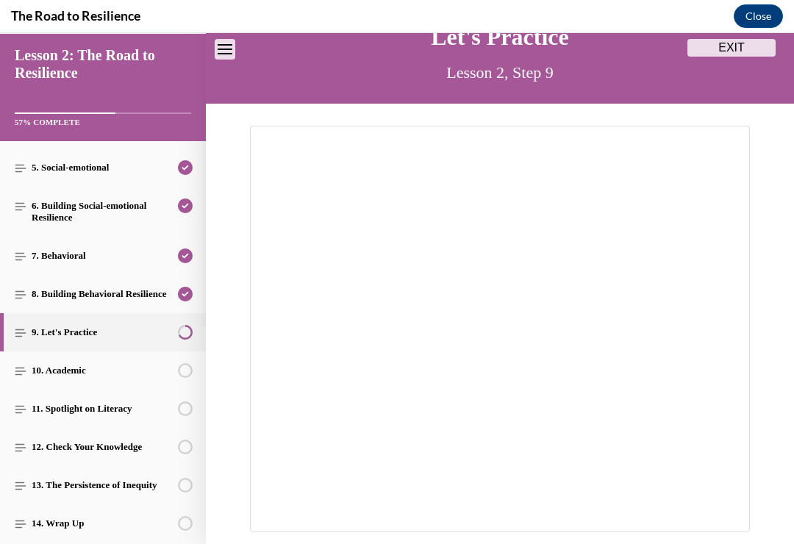
click at [736, 47] on button "EXIT" at bounding box center [732, 48] width 88 height 18
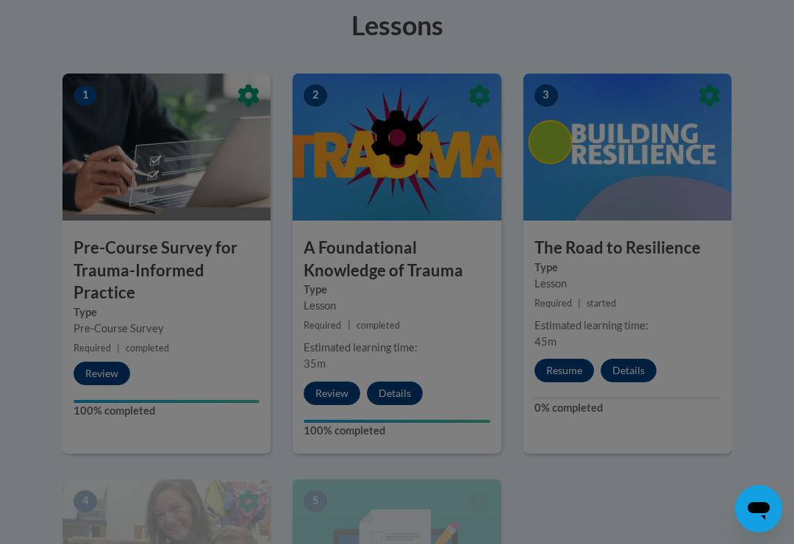
click at [571, 365] on div at bounding box center [397, 272] width 794 height 544
click at [566, 371] on div at bounding box center [397, 272] width 794 height 544
click at [574, 342] on div at bounding box center [397, 213] width 669 height 279
click at [572, 361] on div at bounding box center [397, 272] width 794 height 544
click at [569, 355] on div at bounding box center [397, 272] width 794 height 544
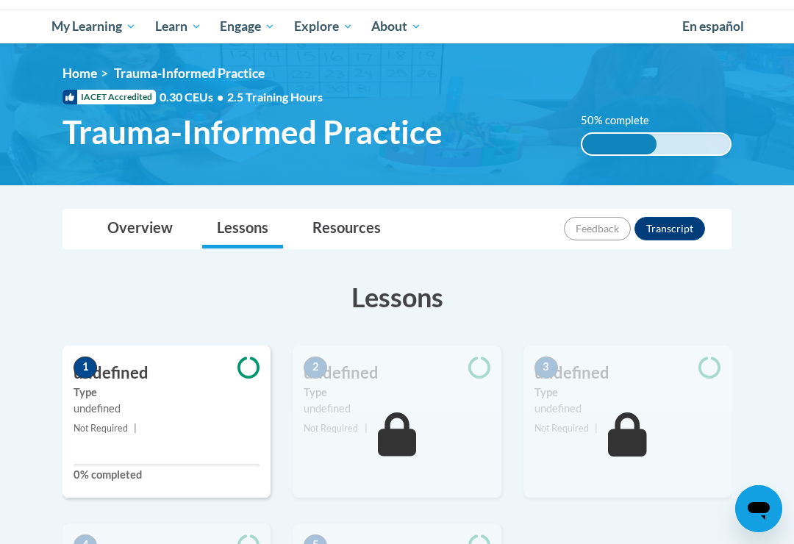
scroll to position [145, 0]
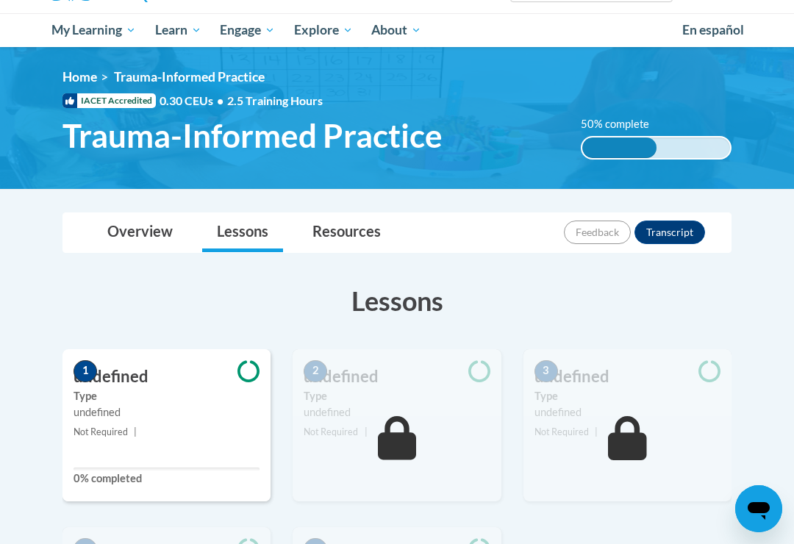
click at [85, 365] on span "1" at bounding box center [86, 371] width 24 height 22
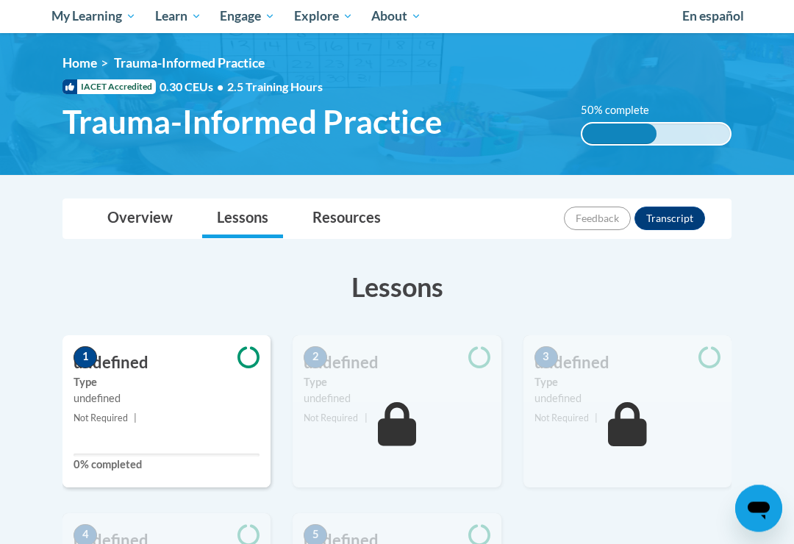
scroll to position [159, 0]
click at [0, 0] on span "My Course Progress" at bounding box center [0, 0] width 0 height 0
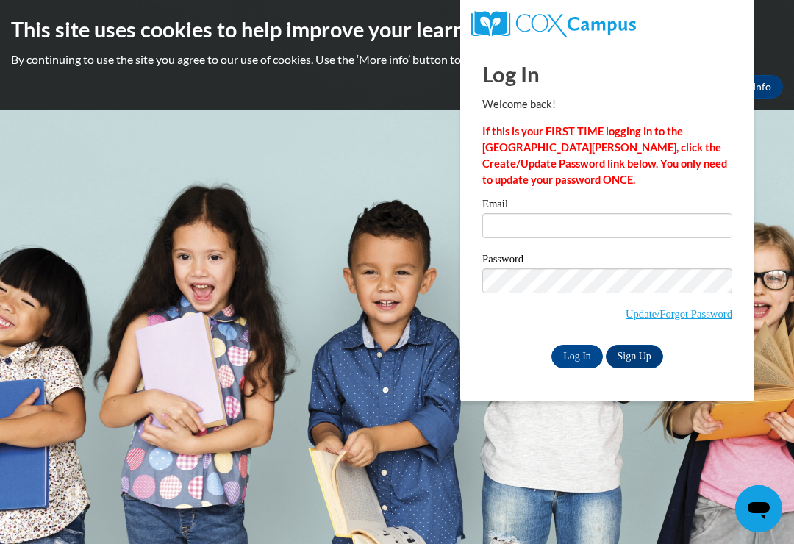
click at [648, 212] on label "Email" at bounding box center [607, 206] width 250 height 15
click at [648, 213] on input "Email" at bounding box center [607, 225] width 250 height 25
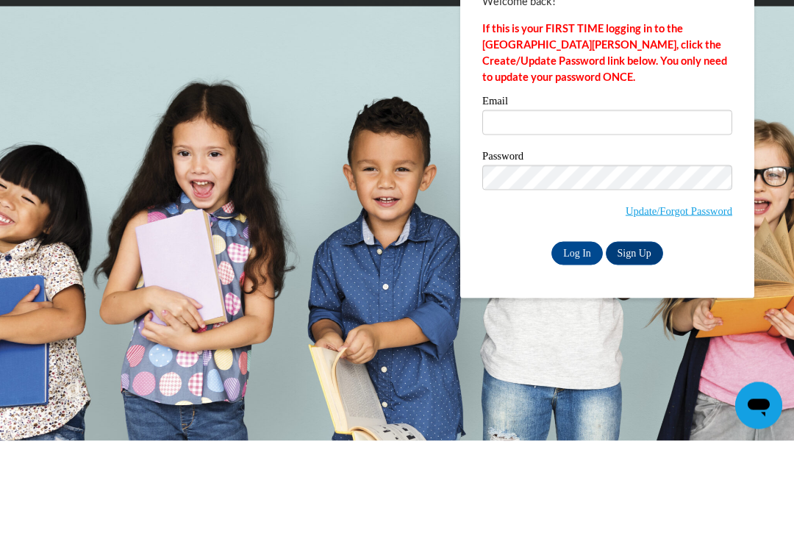
click at [620, 254] on div "Password Update/Forgot Password" at bounding box center [607, 297] width 250 height 87
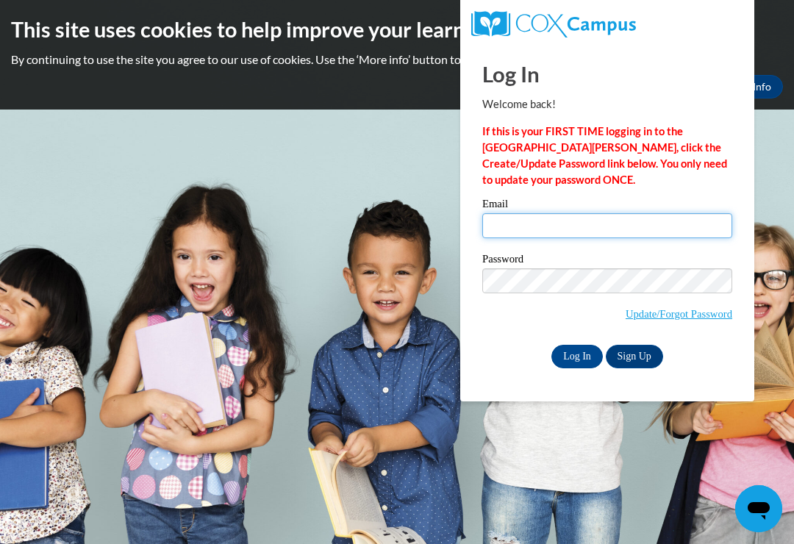
click at [632, 231] on input "Email" at bounding box center [607, 225] width 250 height 25
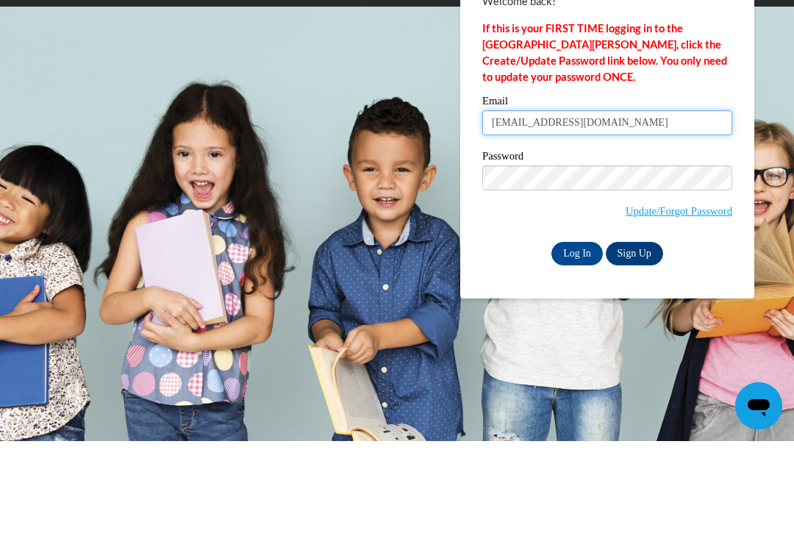
type input "[EMAIL_ADDRESS][DOMAIN_NAME]"
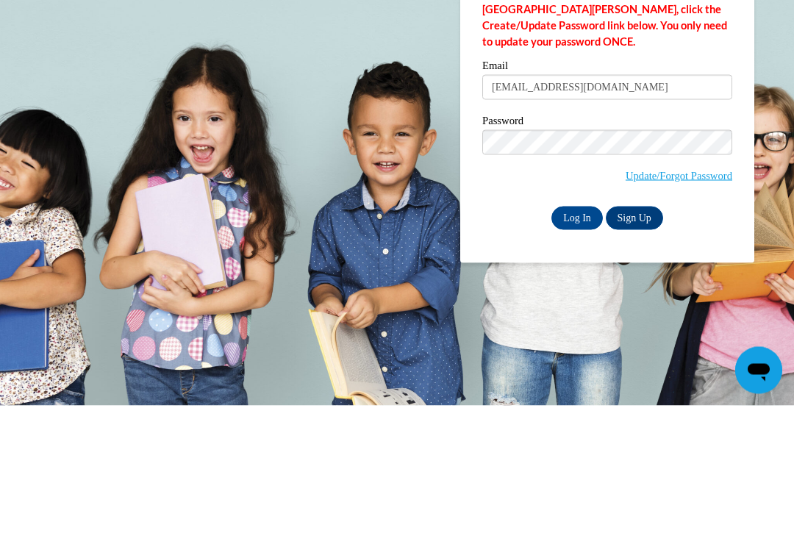
click at [575, 345] on input "Log In" at bounding box center [577, 357] width 51 height 24
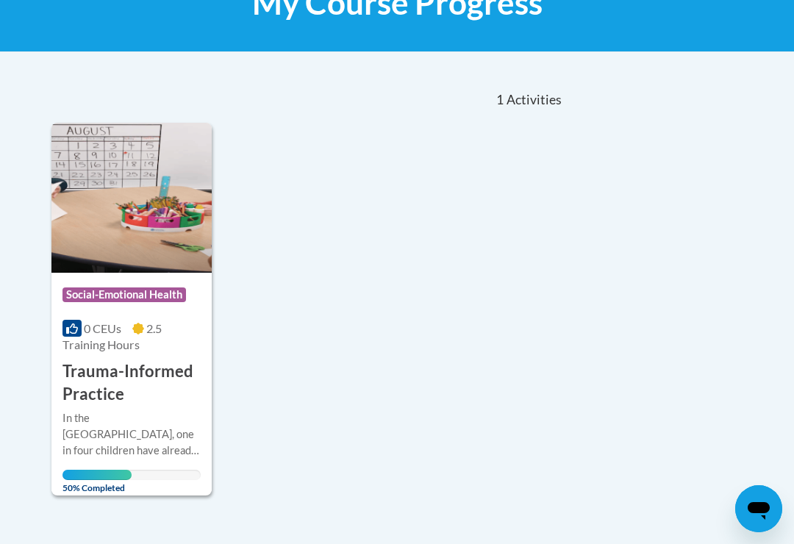
scroll to position [263, 0]
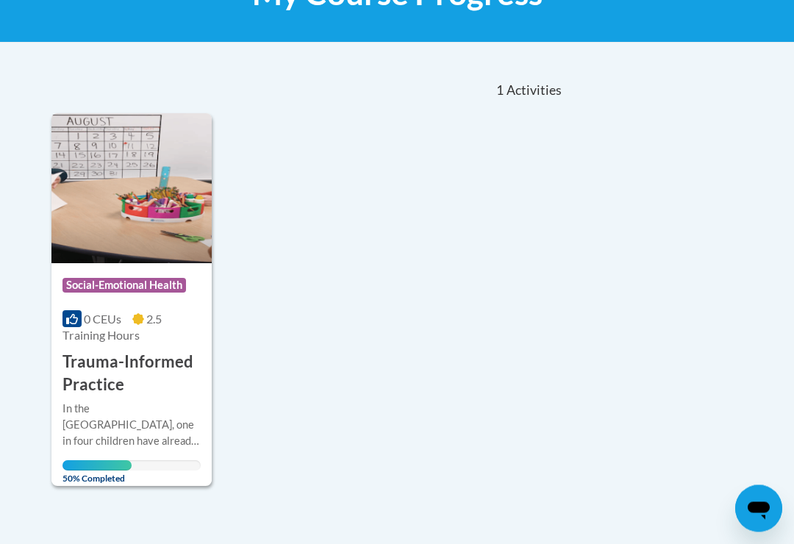
click at [116, 341] on span "2.5 Training Hours" at bounding box center [112, 328] width 99 height 30
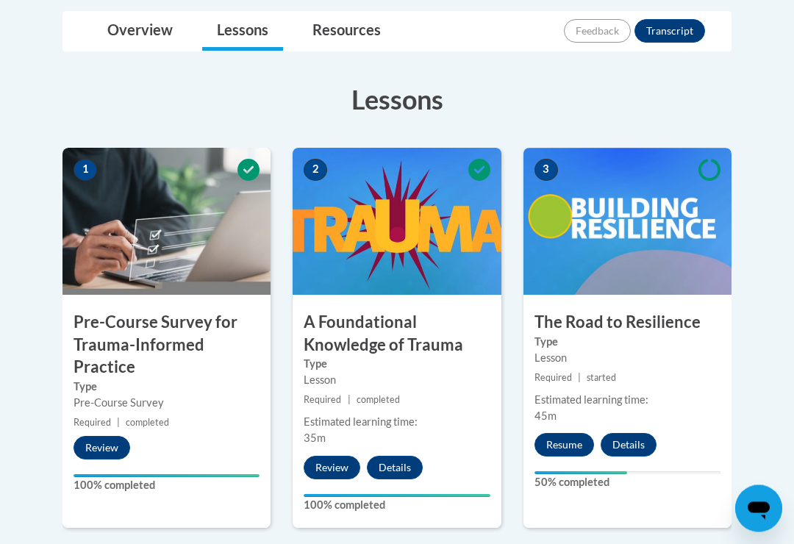
scroll to position [346, 0]
click at [566, 436] on button "Resume" at bounding box center [565, 445] width 60 height 24
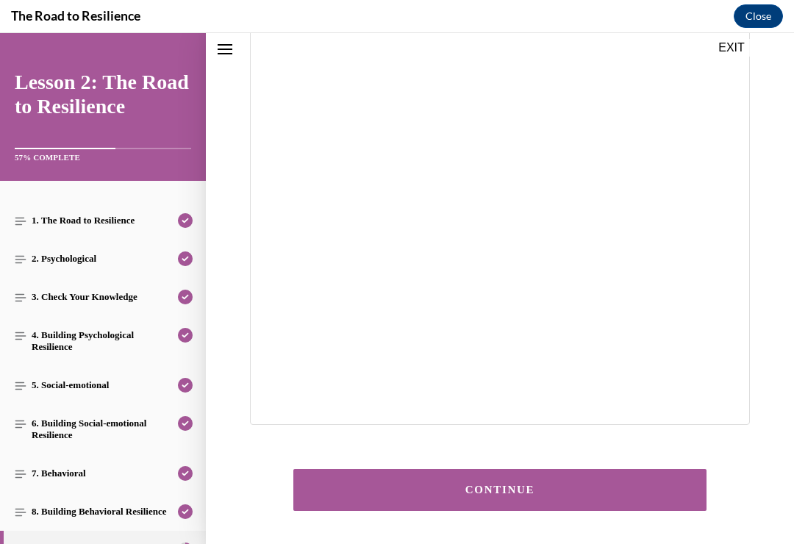
scroll to position [185, 0]
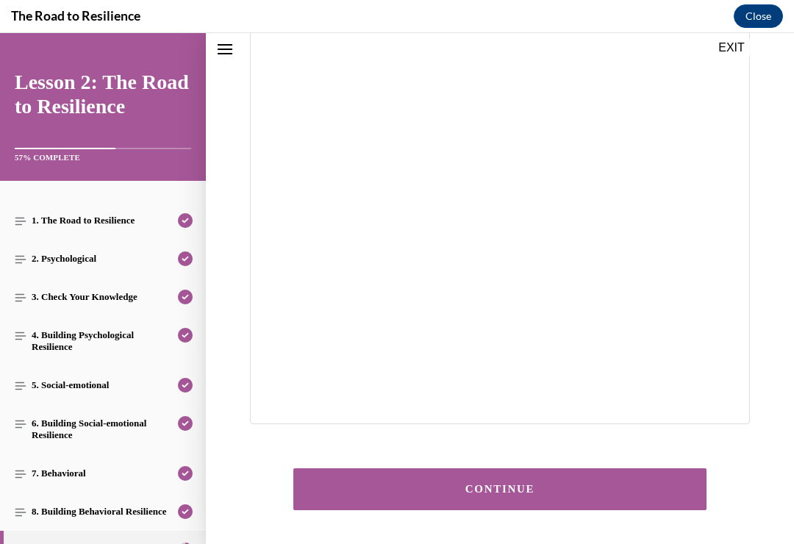
click at [541, 488] on div "CONTINUE" at bounding box center [500, 489] width 368 height 11
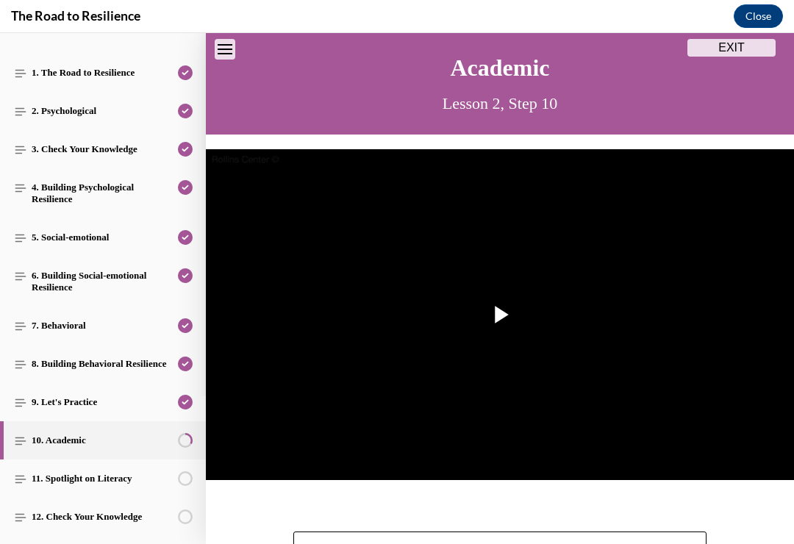
scroll to position [149, 0]
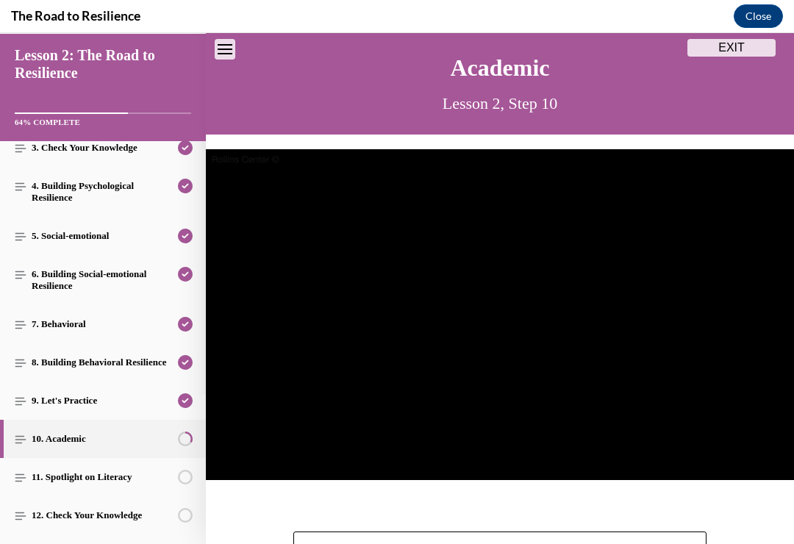
click at [457, 492] on figcaption at bounding box center [500, 487] width 588 height 15
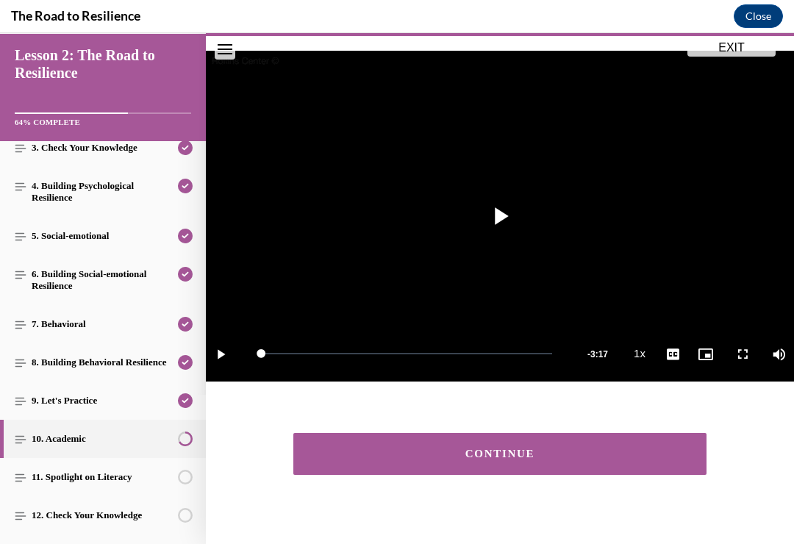
scroll to position [143, 0]
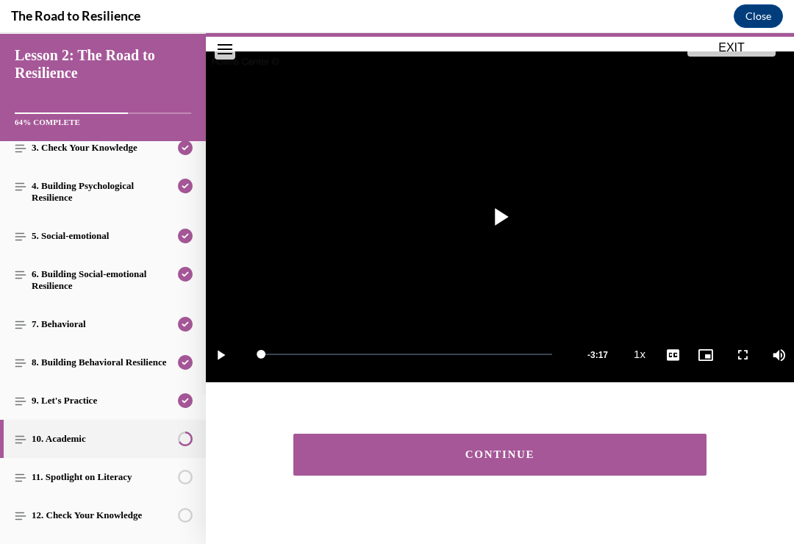
click at [534, 449] on div "CONTINUE" at bounding box center [500, 454] width 368 height 11
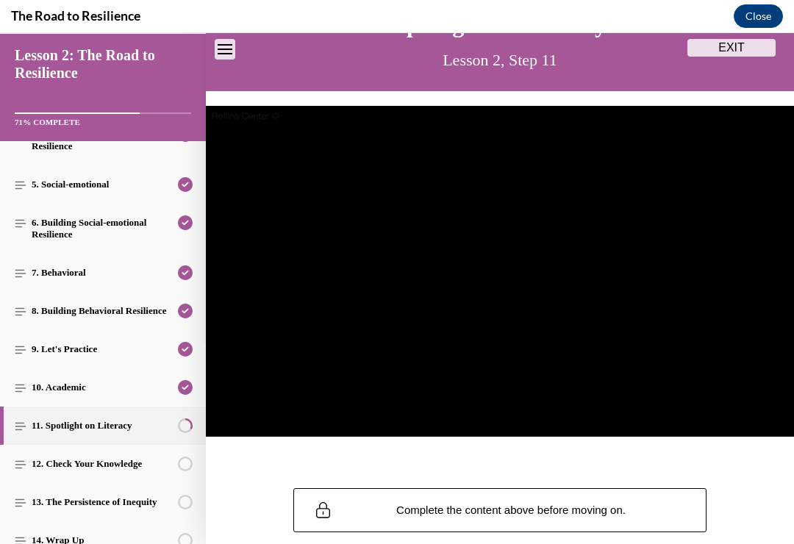
scroll to position [90, 0]
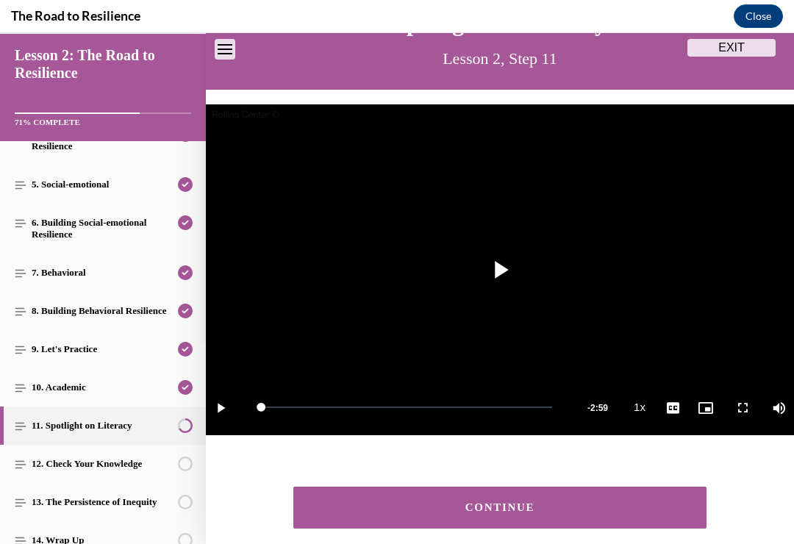
click at [460, 524] on button "CONTINUE" at bounding box center [499, 508] width 413 height 42
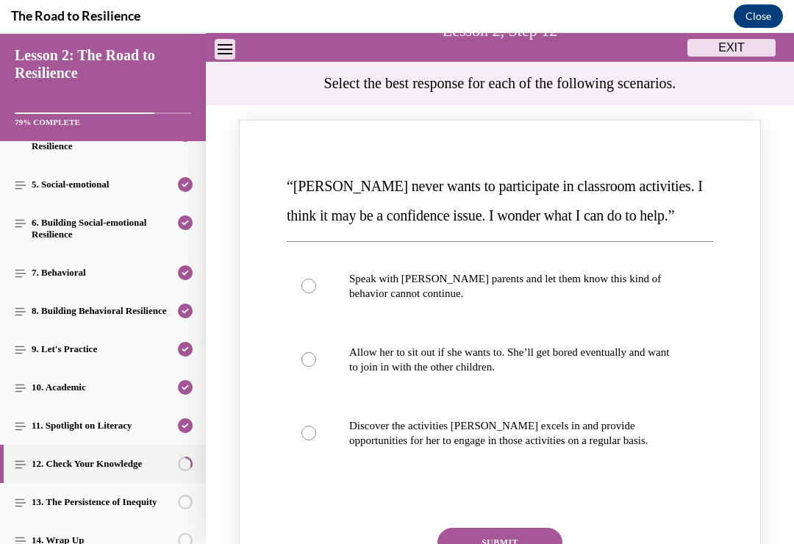
scroll to position [118, 0]
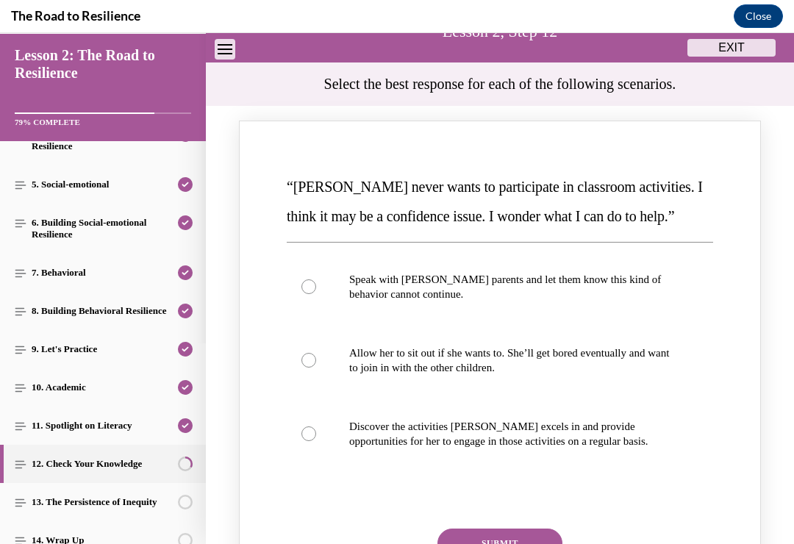
click at [301, 442] on label "Discover the activities Mattison excels in and provide opportunities for her to…" at bounding box center [500, 434] width 427 height 74
click at [302, 441] on input "Discover the activities Mattison excels in and provide opportunities for her to…" at bounding box center [309, 434] width 15 height 15
radio input "true"
click at [513, 544] on button "SUBMIT" at bounding box center [500, 543] width 125 height 29
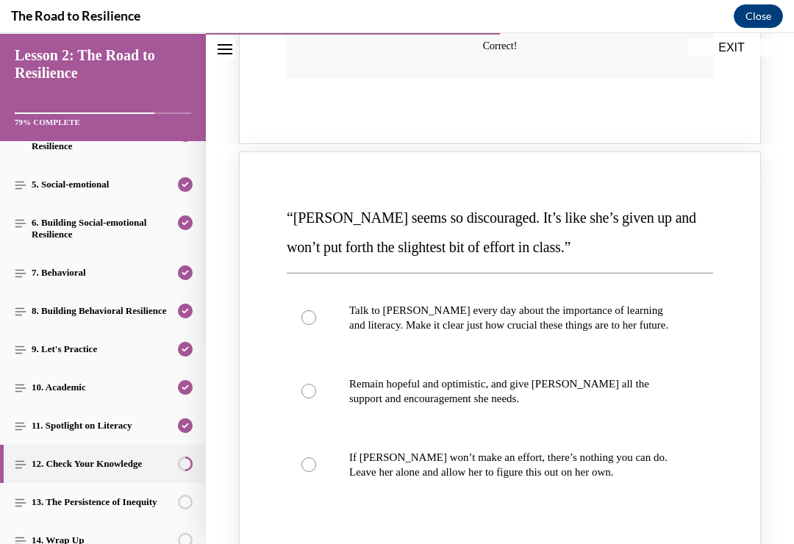
scroll to position [730, 0]
click at [308, 388] on div "Knowledge check: Multiple choice" at bounding box center [309, 389] width 15 height 15
click at [308, 388] on input "Remain hopeful and optimistic, and give Alyson all the support and encouragemen…" at bounding box center [309, 389] width 15 height 15
radio input "true"
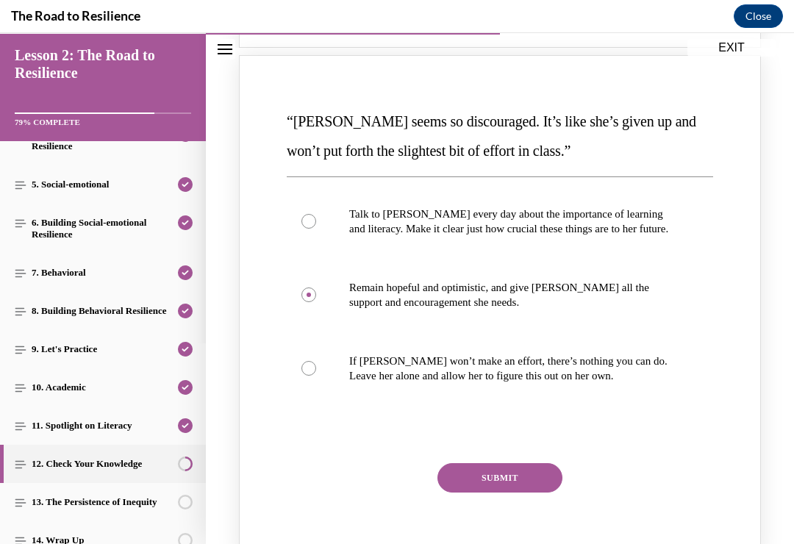
scroll to position [825, 0]
click at [538, 467] on button "SUBMIT" at bounding box center [500, 477] width 125 height 29
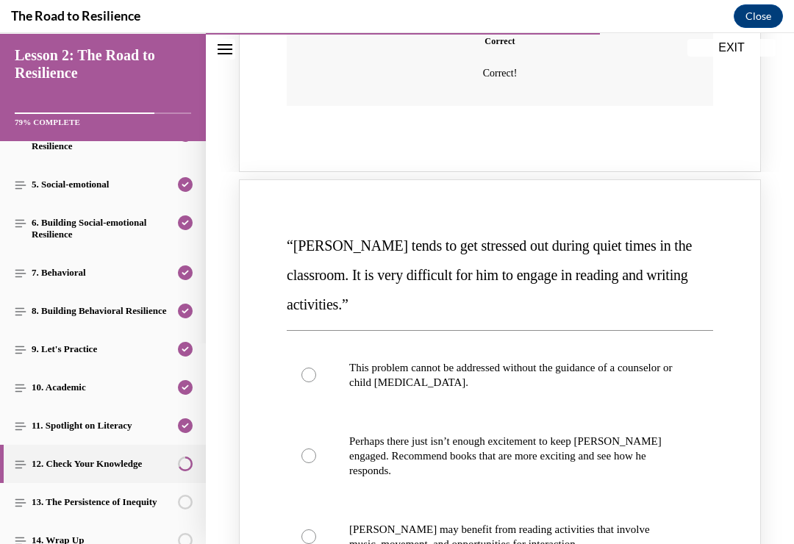
scroll to position [1350, 0]
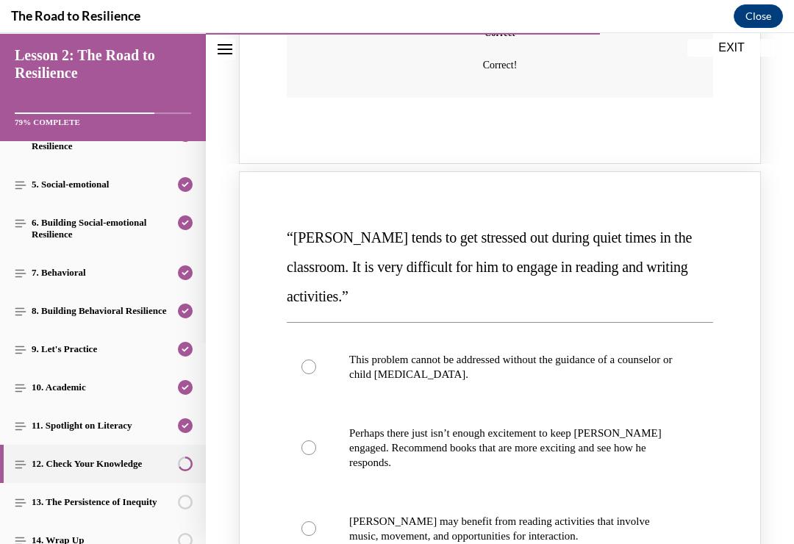
click at [329, 516] on label "Harrison may benefit from reading activities that involve music, movement, and …" at bounding box center [500, 529] width 427 height 74
click at [316, 521] on input "Harrison may benefit from reading activities that involve music, movement, and …" at bounding box center [309, 528] width 15 height 15
radio input "true"
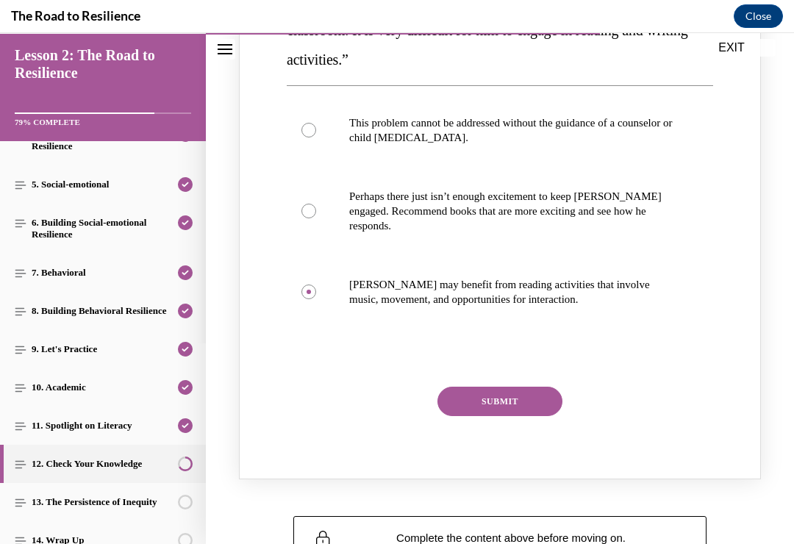
scroll to position [1609, 0]
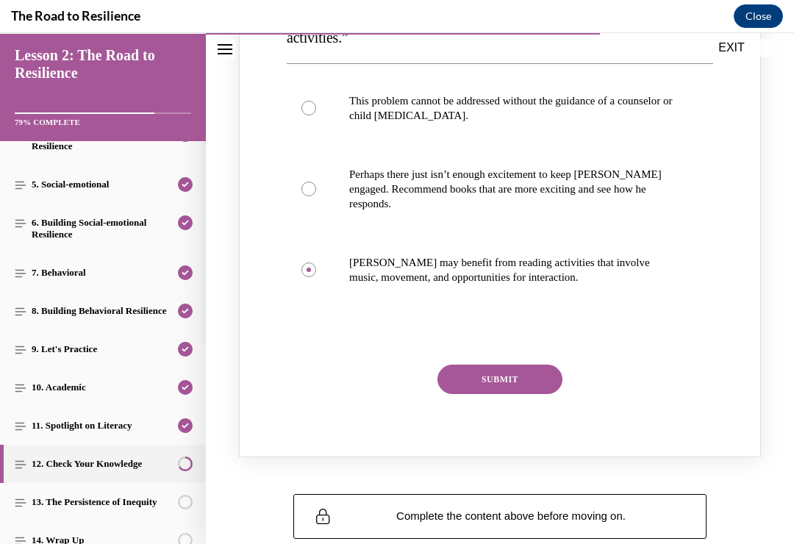
click at [519, 365] on button "SUBMIT" at bounding box center [500, 379] width 125 height 29
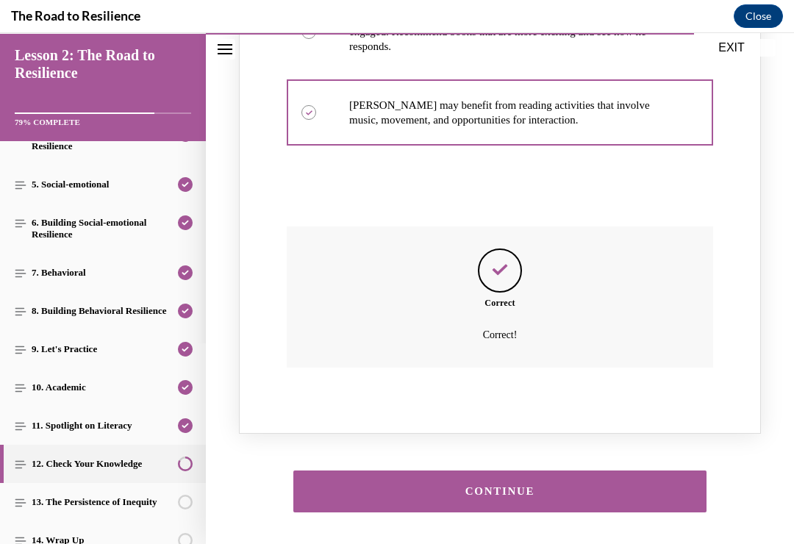
scroll to position [1764, 0]
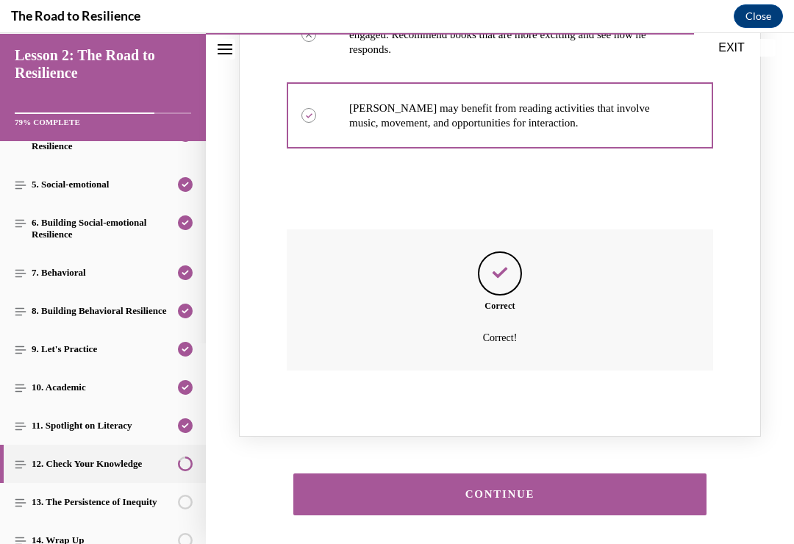
click at [572, 474] on button "CONTINUE" at bounding box center [499, 495] width 413 height 42
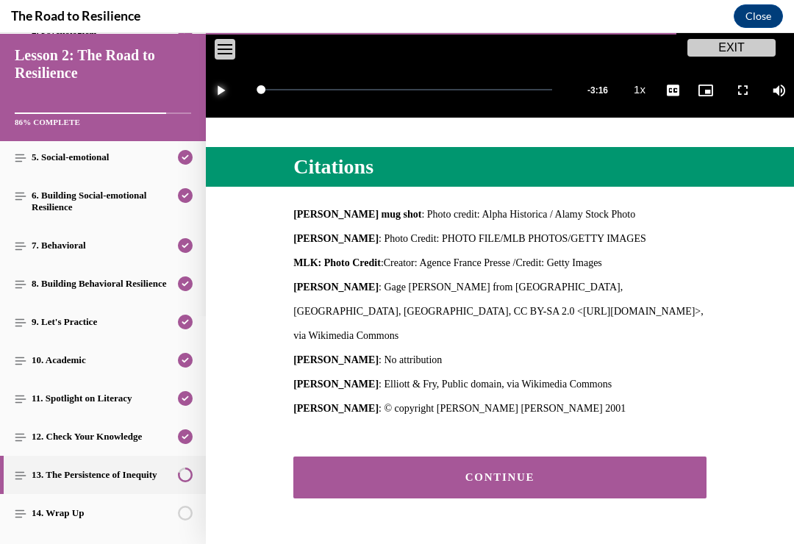
scroll to position [407, 0]
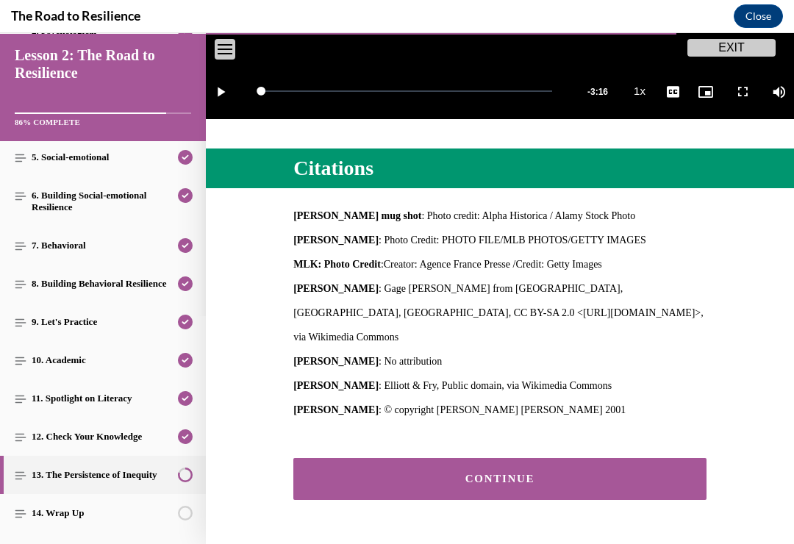
click at [436, 474] on div "CONTINUE" at bounding box center [500, 479] width 368 height 11
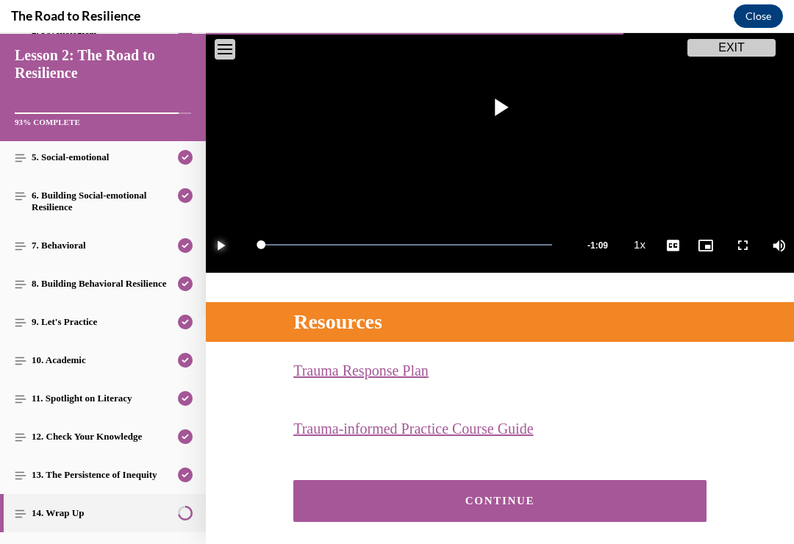
scroll to position [254, 0]
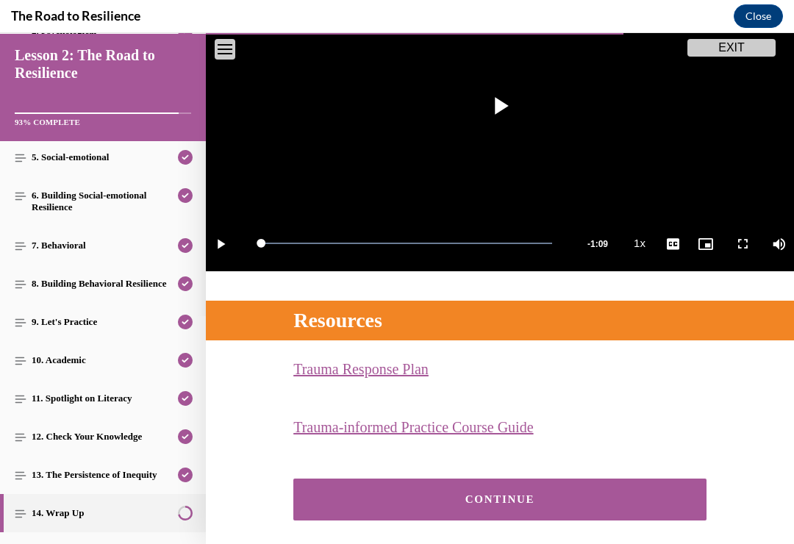
click at [554, 495] on div "CONTINUE" at bounding box center [500, 499] width 368 height 11
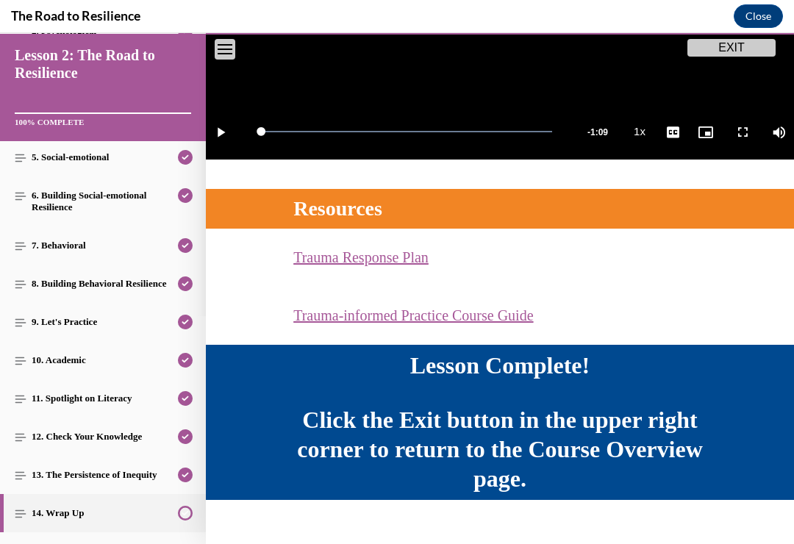
scroll to position [366, 0]
click at [741, 56] on button "EXIT" at bounding box center [732, 48] width 88 height 18
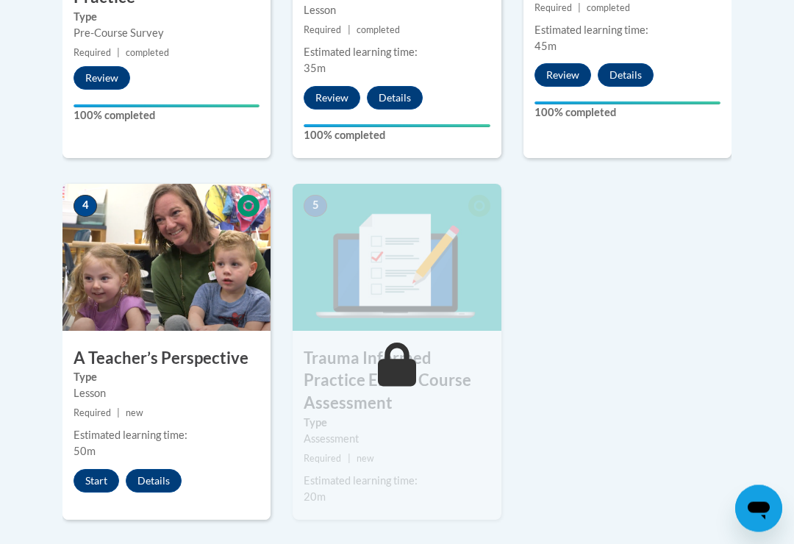
scroll to position [716, 0]
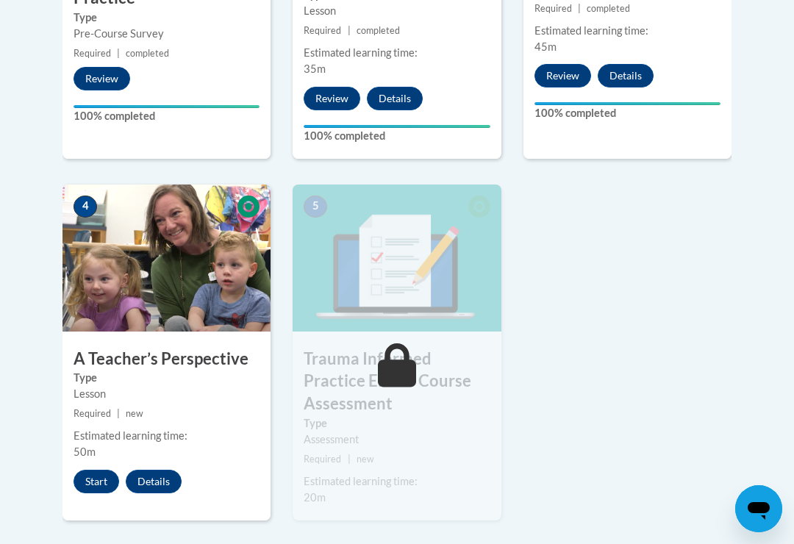
click at [92, 478] on button "Start" at bounding box center [97, 482] width 46 height 24
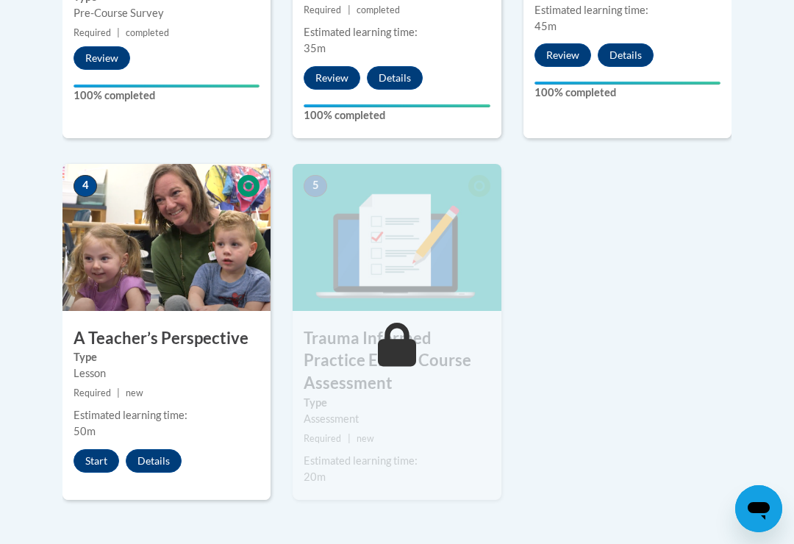
scroll to position [738, 0]
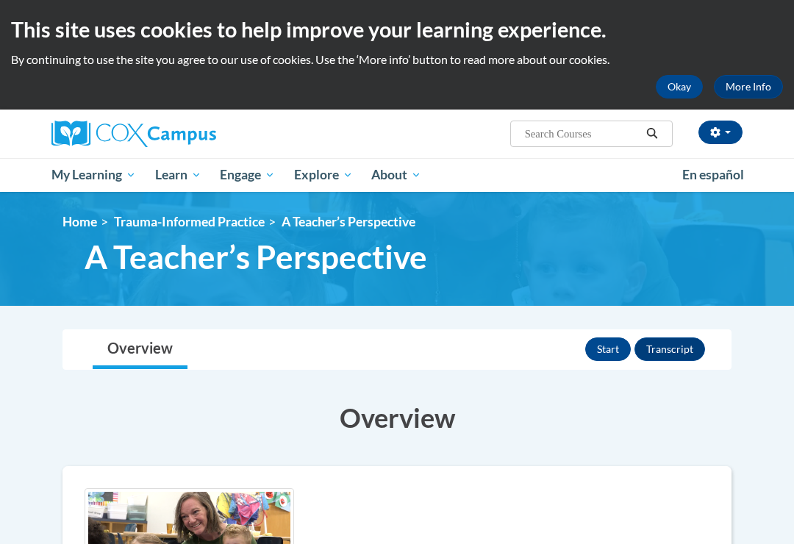
click at [610, 352] on button "Start" at bounding box center [608, 350] width 46 height 24
